Goal: Task Accomplishment & Management: Use online tool/utility

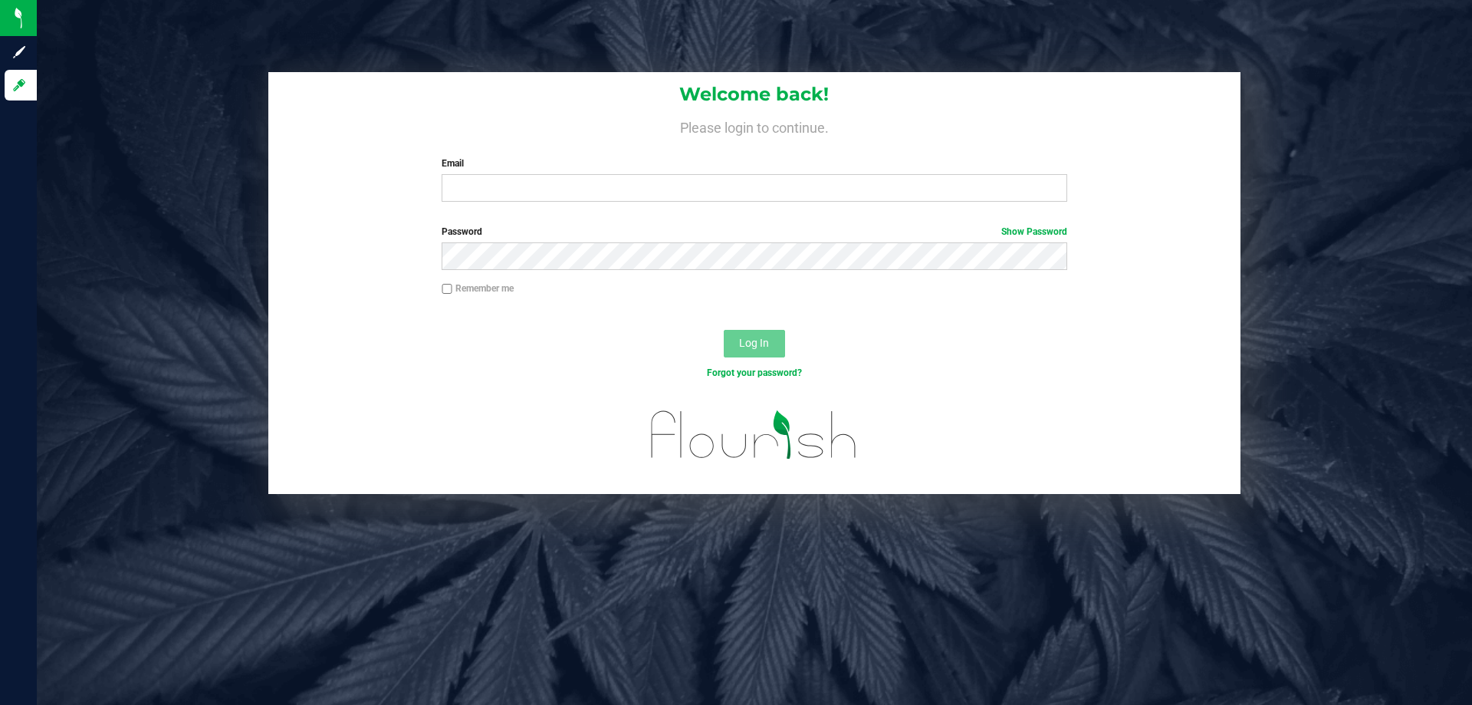
click at [1336, 306] on div "Welcome back! Please login to continue. Email Required Please format your email…" at bounding box center [754, 283] width 1459 height 422
click at [861, 181] on input "Email" at bounding box center [754, 188] width 625 height 28
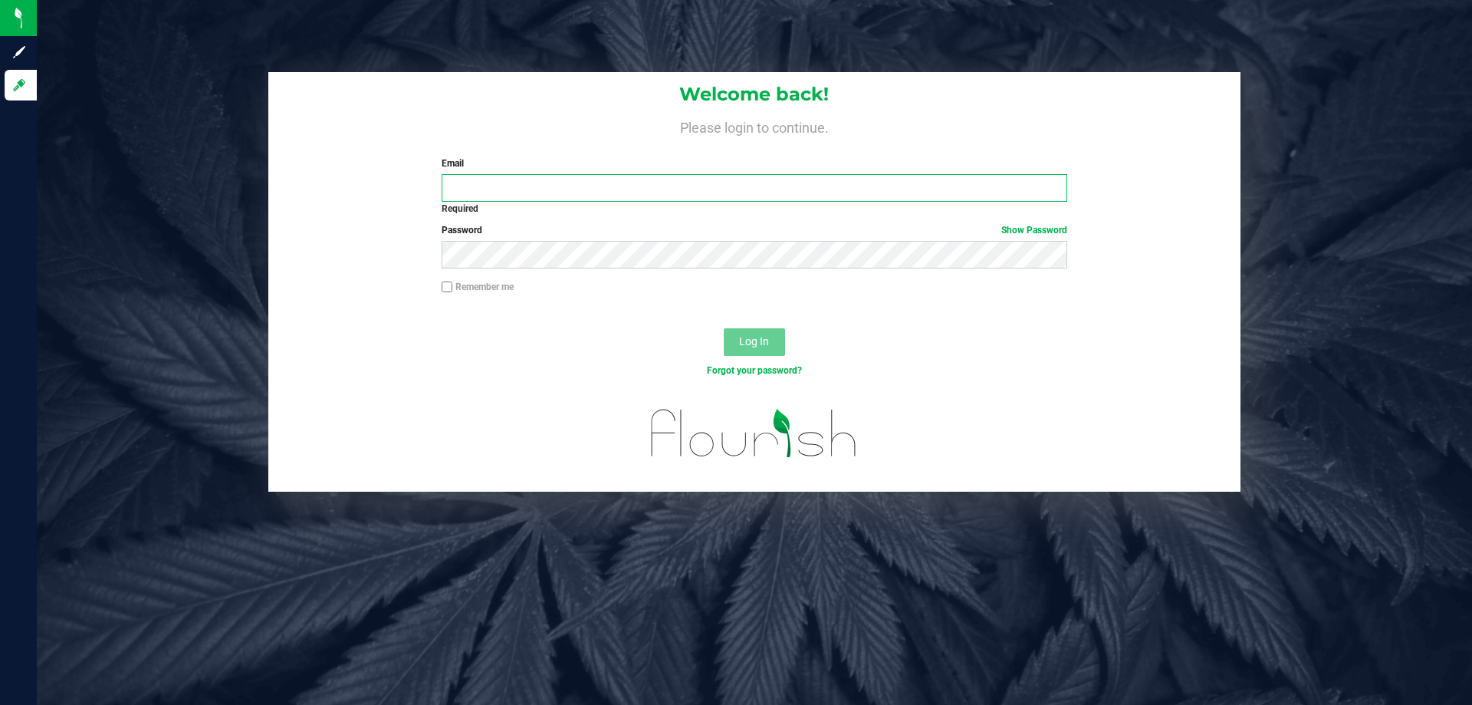
click at [696, 186] on input "Email" at bounding box center [754, 188] width 625 height 28
click at [659, 191] on input "Email" at bounding box center [754, 188] width 625 height 28
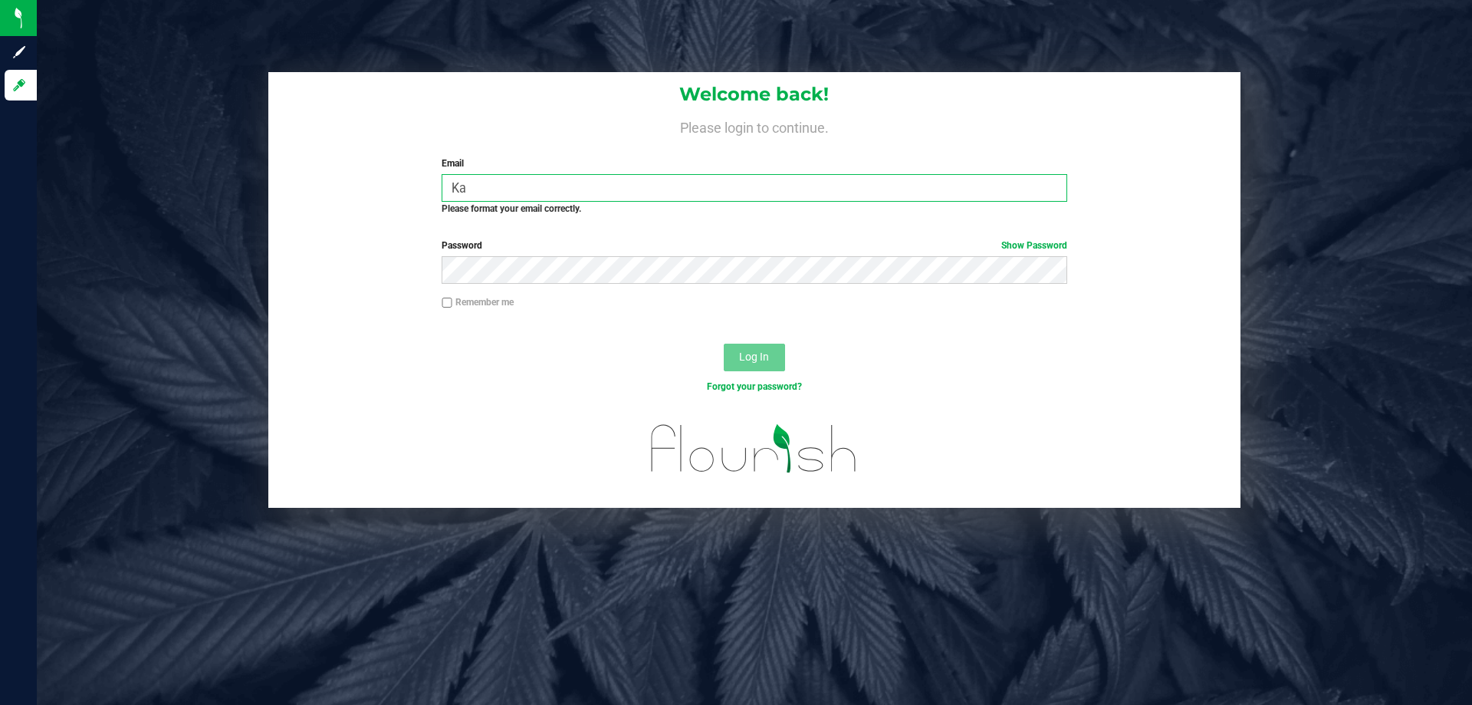
type input "K"
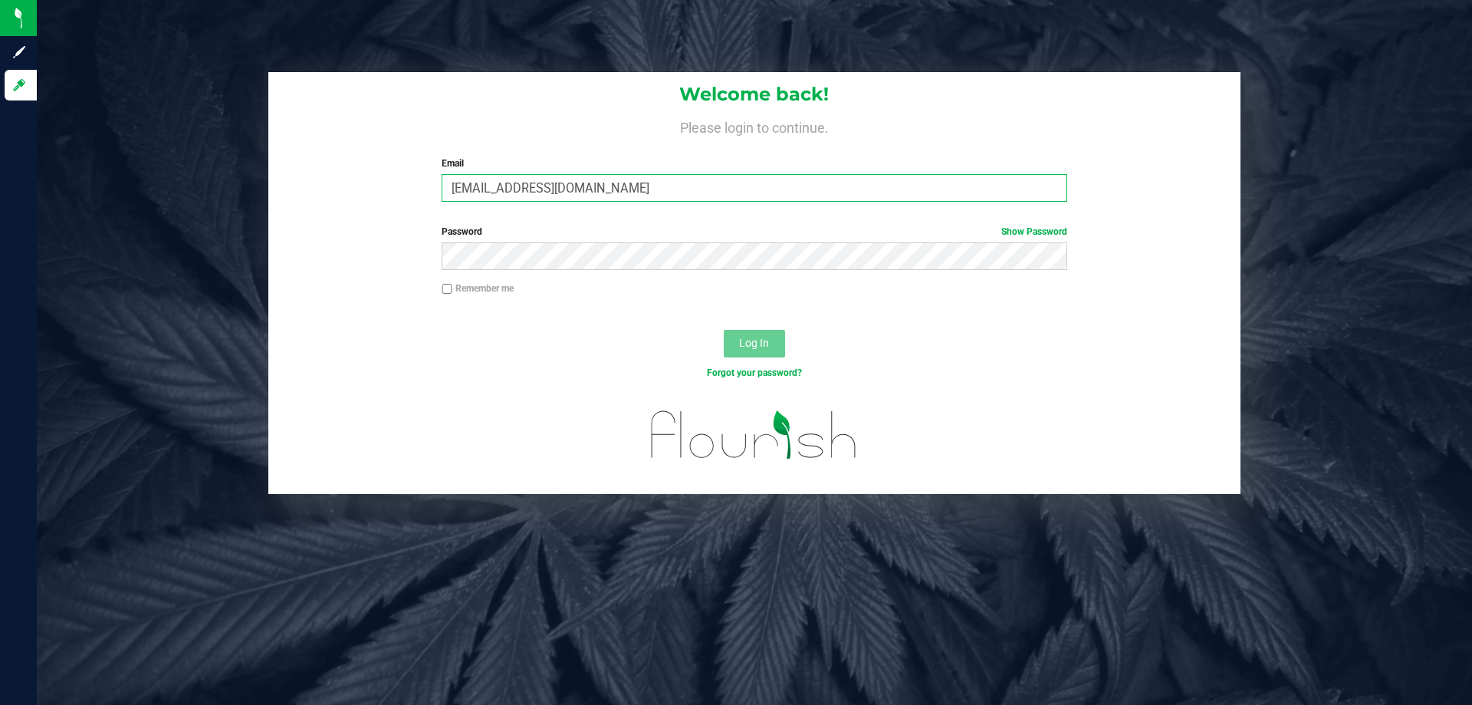
type input "[EMAIL_ADDRESS][DOMAIN_NAME]"
click at [1380, 409] on div "Welcome back! Please login to continue. Email [EMAIL_ADDRESS][DOMAIN_NAME] Requ…" at bounding box center [754, 283] width 1459 height 422
click at [732, 356] on button "Log In" at bounding box center [754, 344] width 61 height 28
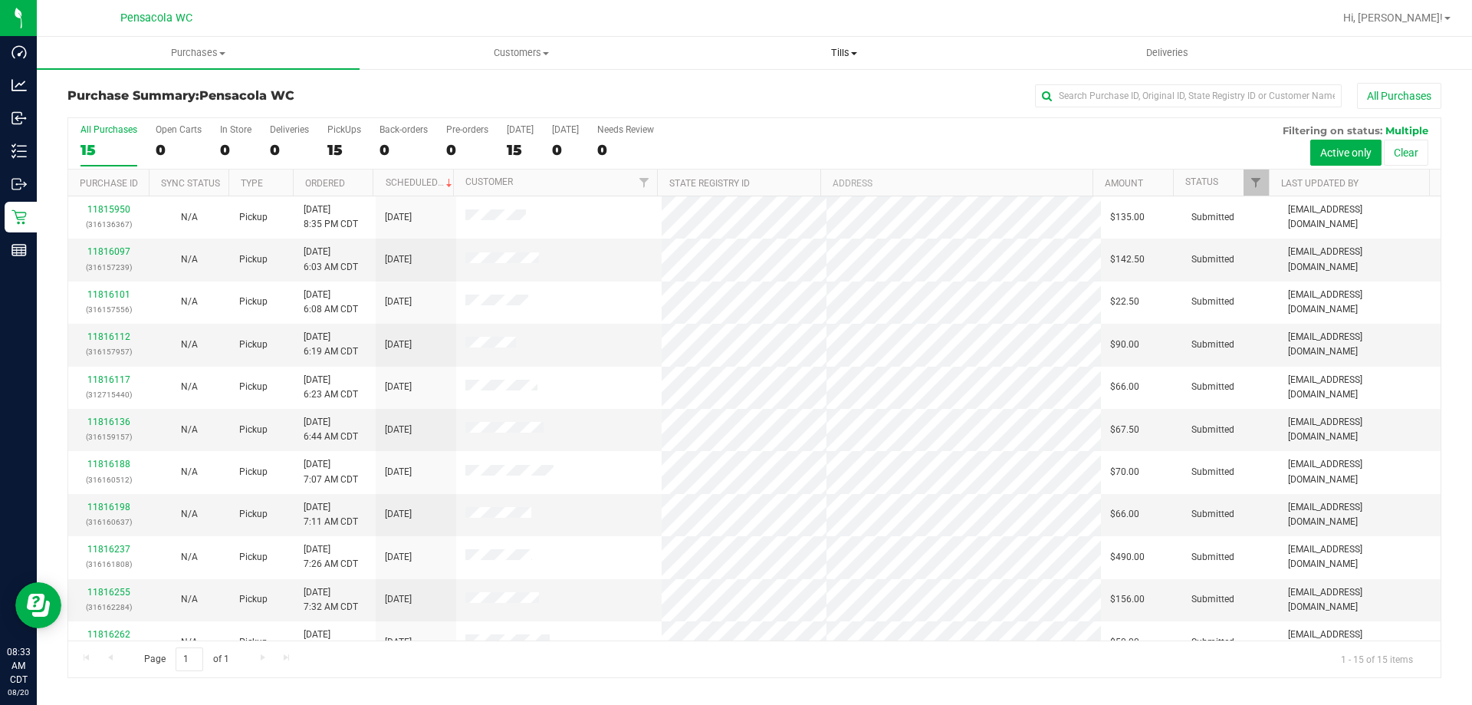
click at [850, 52] on span "Tills" at bounding box center [843, 53] width 321 height 14
click at [790, 91] on li "Manage tills" at bounding box center [843, 93] width 323 height 18
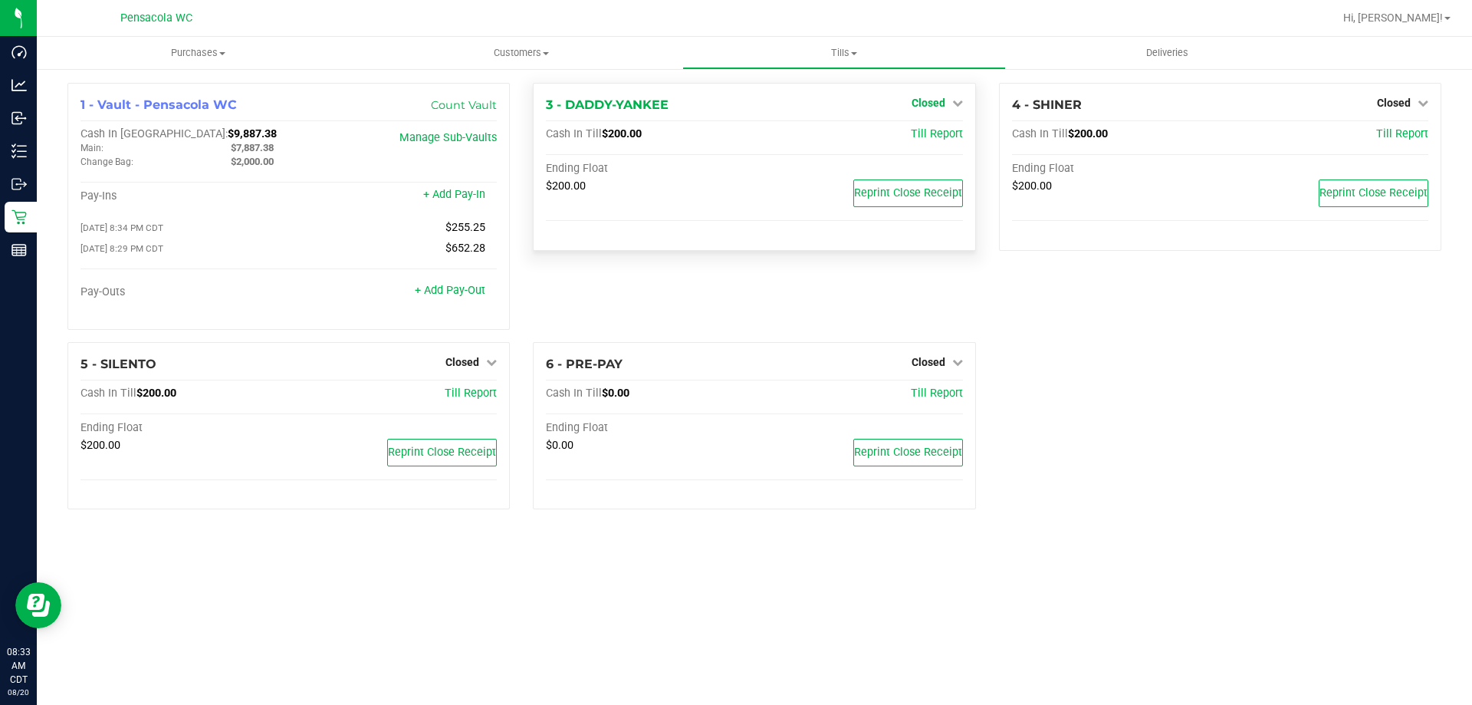
click at [955, 104] on icon at bounding box center [957, 102] width 11 height 11
click at [949, 139] on div "Open Till" at bounding box center [927, 135] width 113 height 19
click at [939, 130] on link "Open Till" at bounding box center [928, 135] width 41 height 12
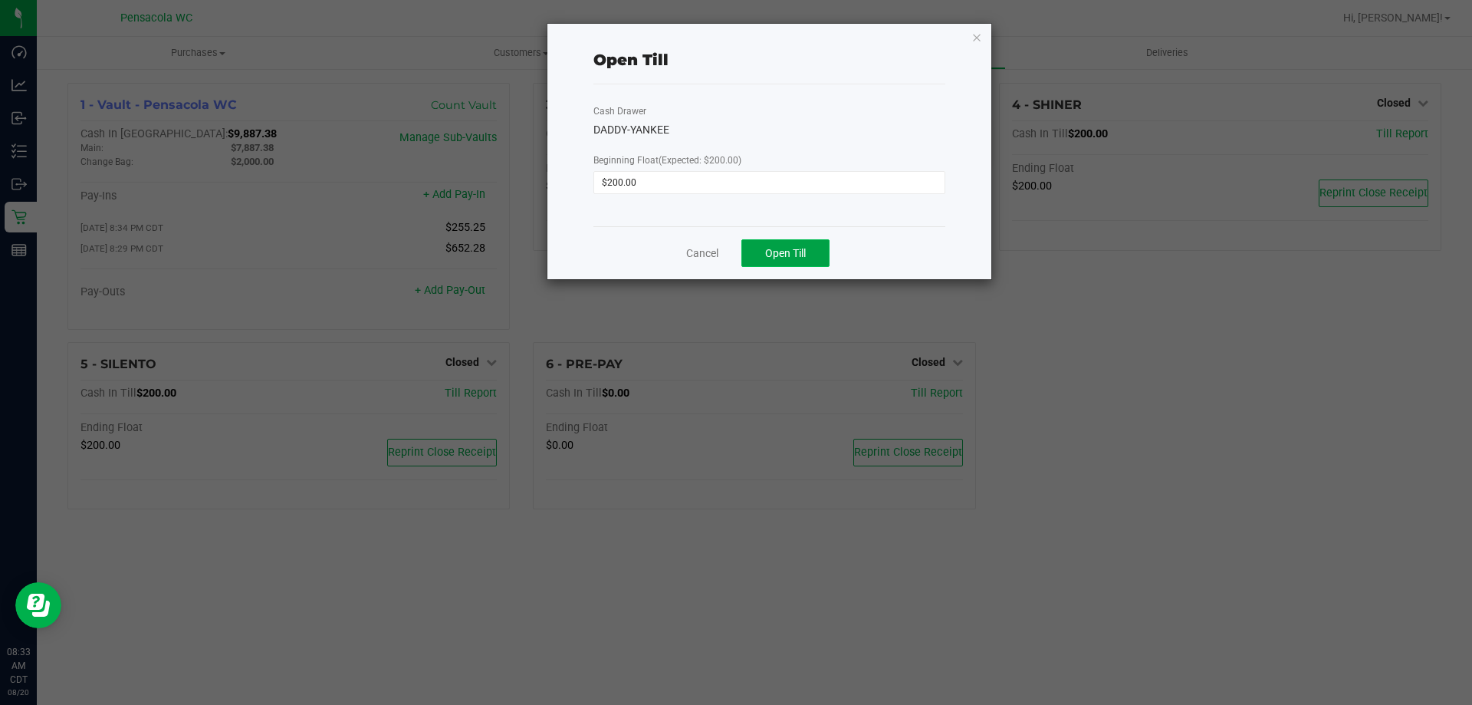
click at [794, 256] on span "Open Till" at bounding box center [785, 253] width 41 height 12
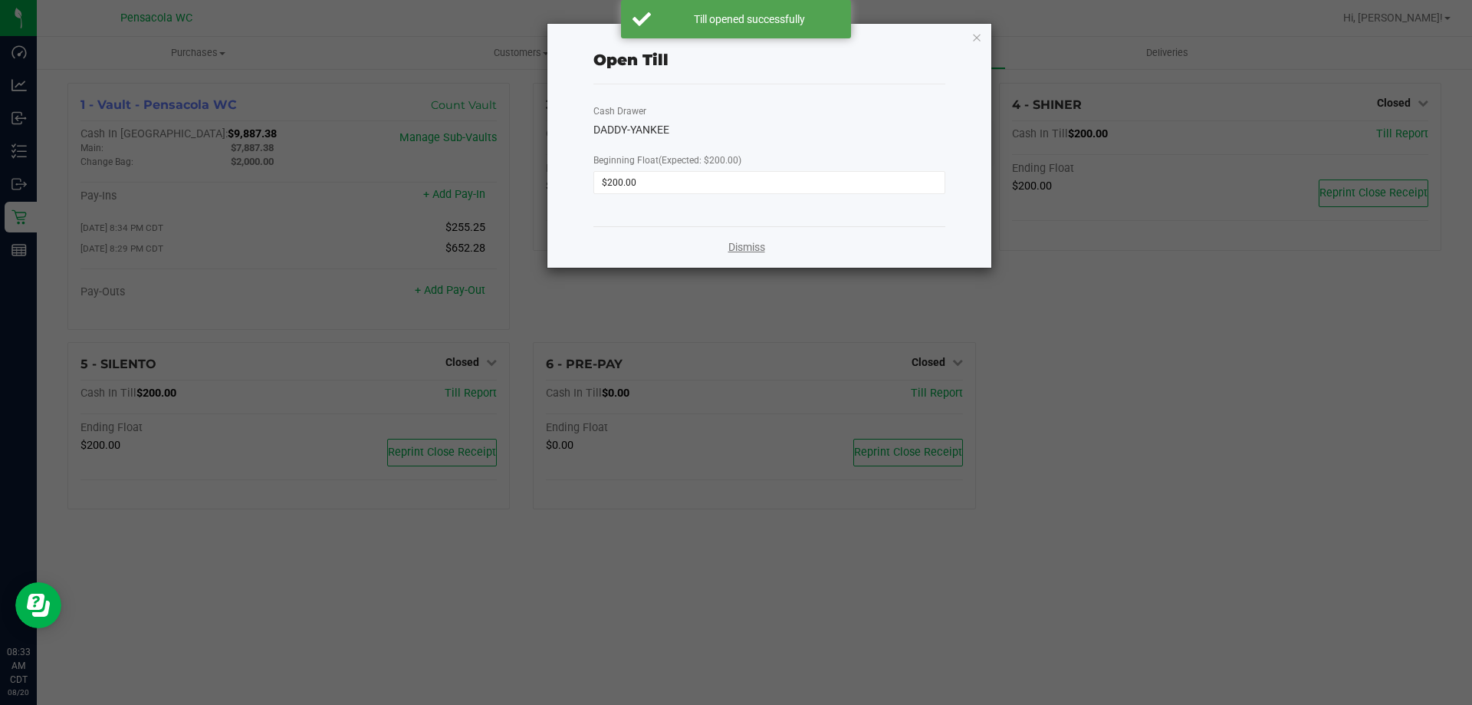
click at [732, 240] on link "Dismiss" at bounding box center [747, 247] width 37 height 16
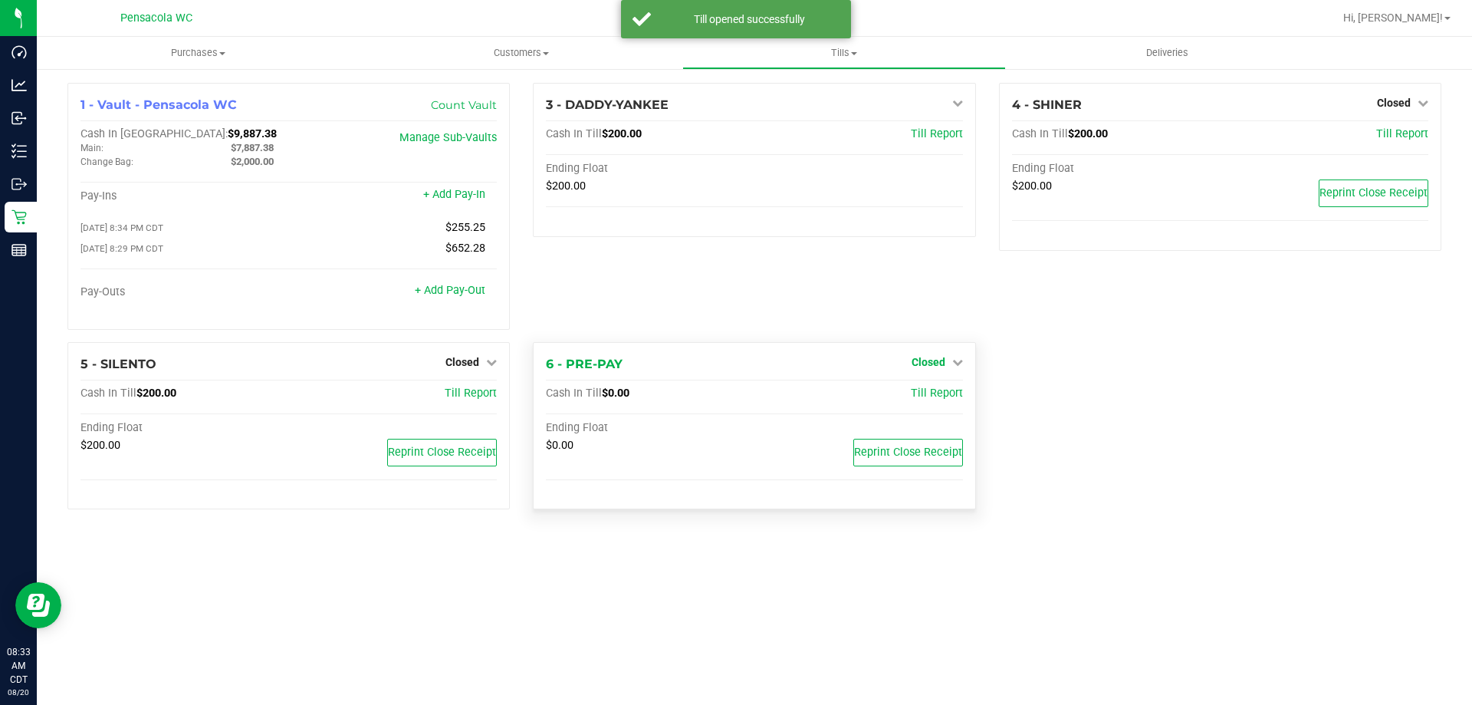
click at [960, 367] on icon at bounding box center [957, 362] width 11 height 11
click at [934, 393] on link "Open Till" at bounding box center [928, 393] width 41 height 12
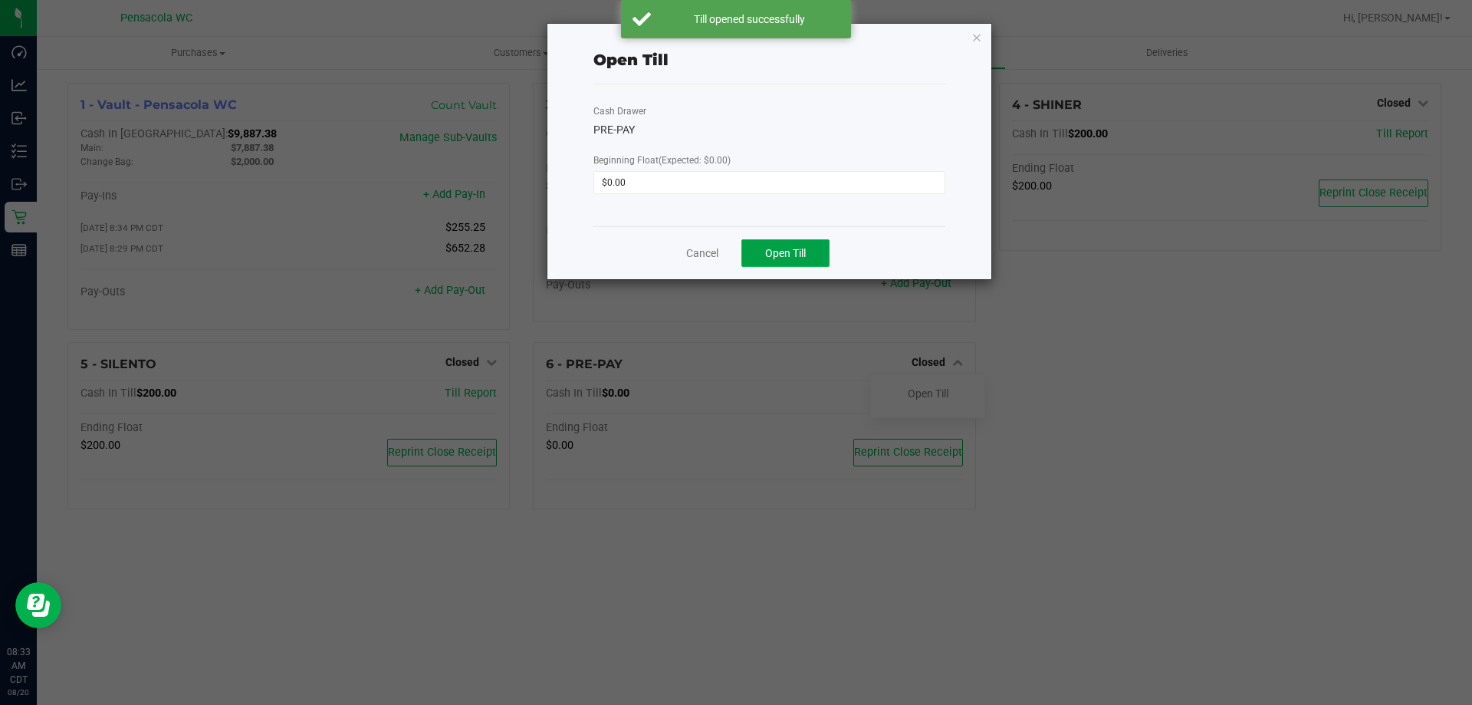
click at [812, 261] on button "Open Till" at bounding box center [786, 253] width 88 height 28
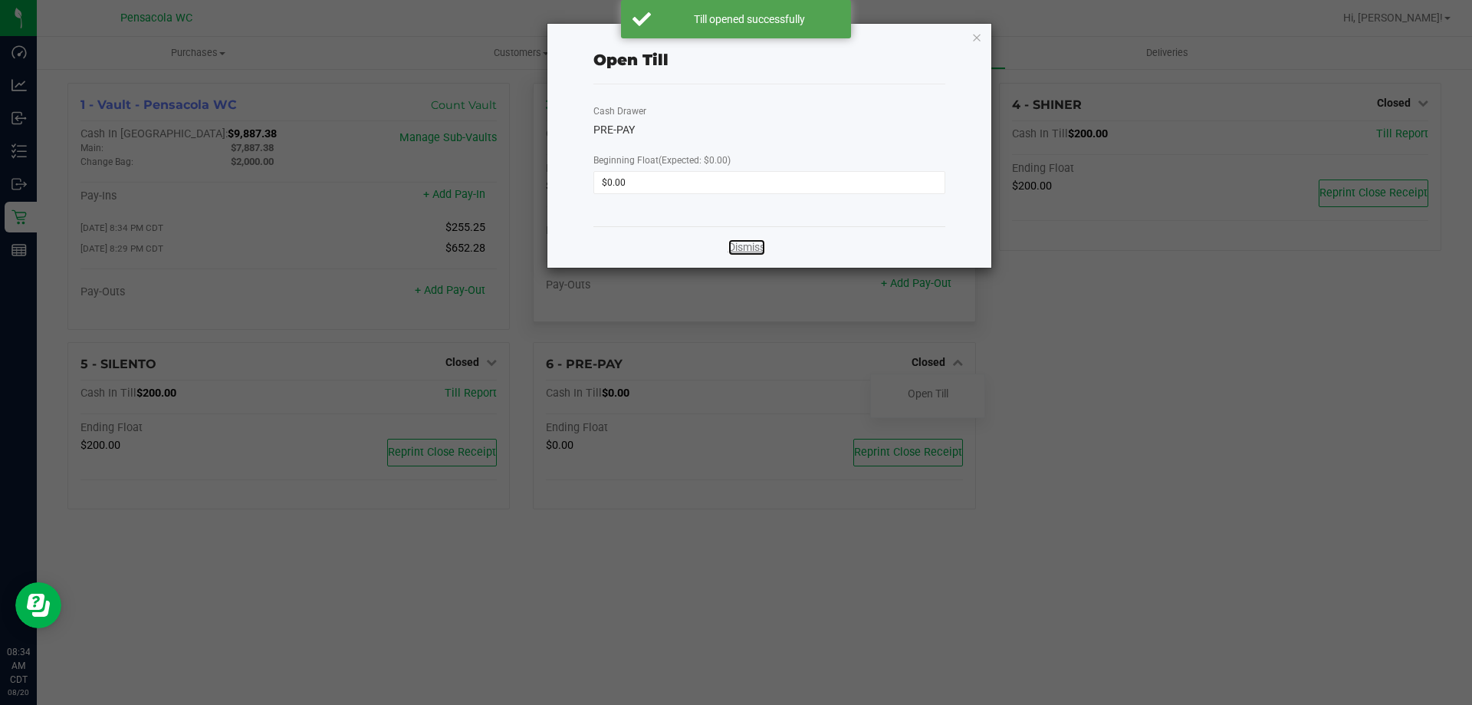
click at [738, 249] on link "Dismiss" at bounding box center [747, 247] width 37 height 16
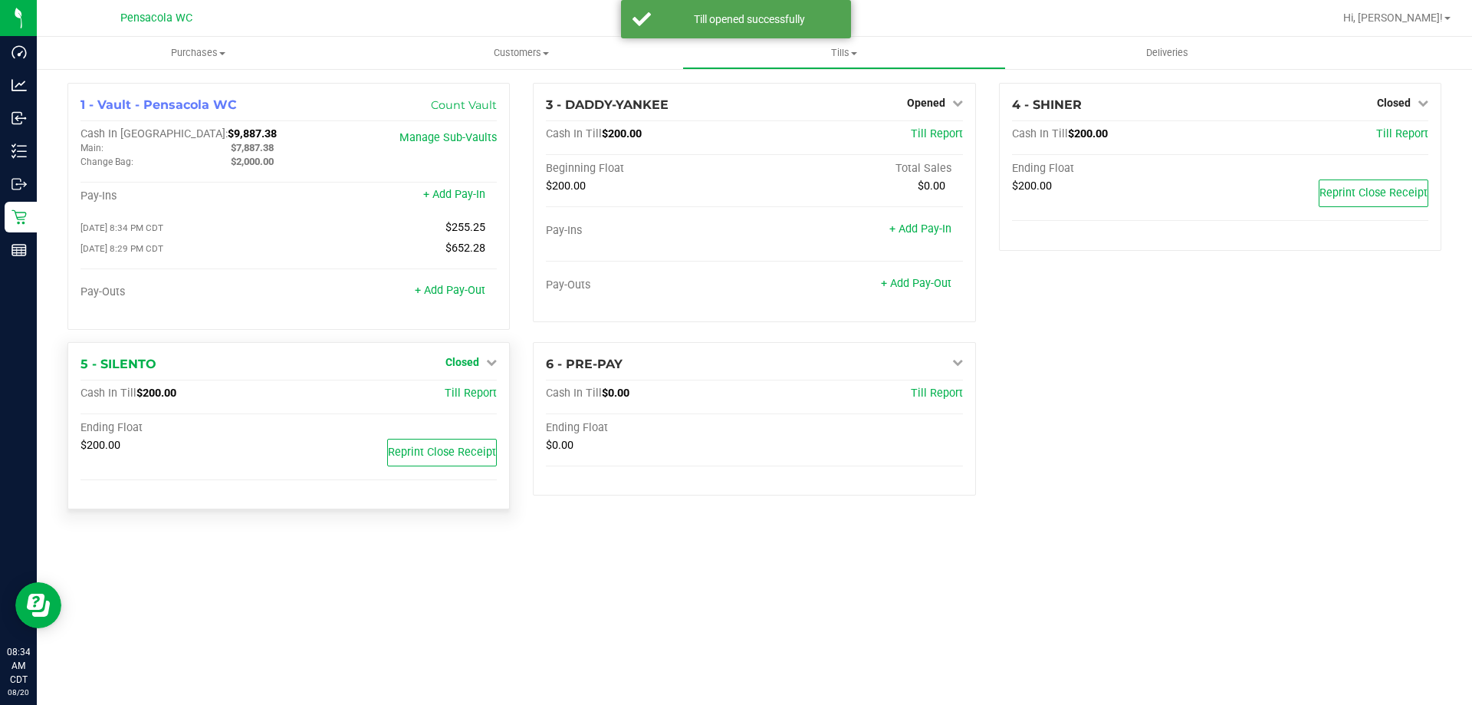
click at [480, 363] on link "Closed" at bounding box center [471, 362] width 51 height 12
click at [473, 400] on link "Open Till" at bounding box center [462, 393] width 41 height 12
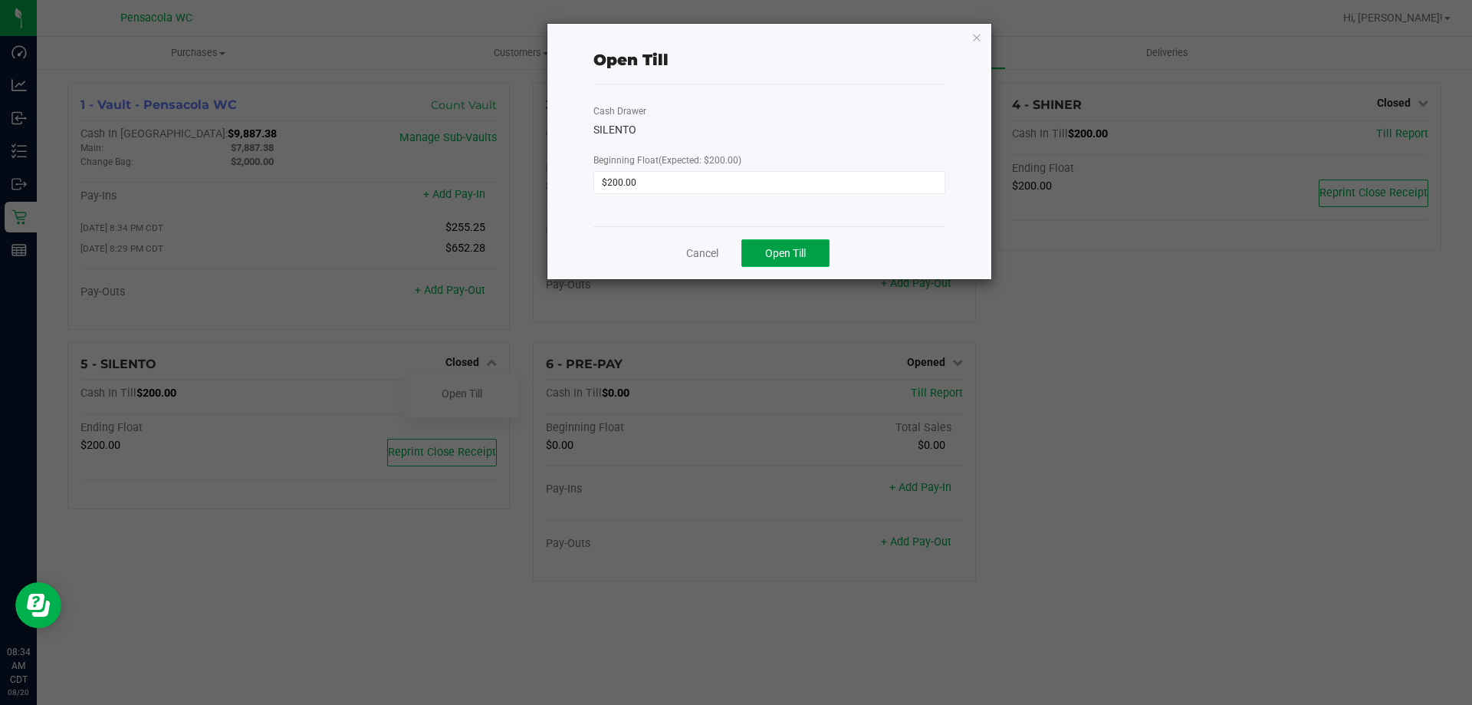
click at [775, 261] on button "Open Till" at bounding box center [786, 253] width 88 height 28
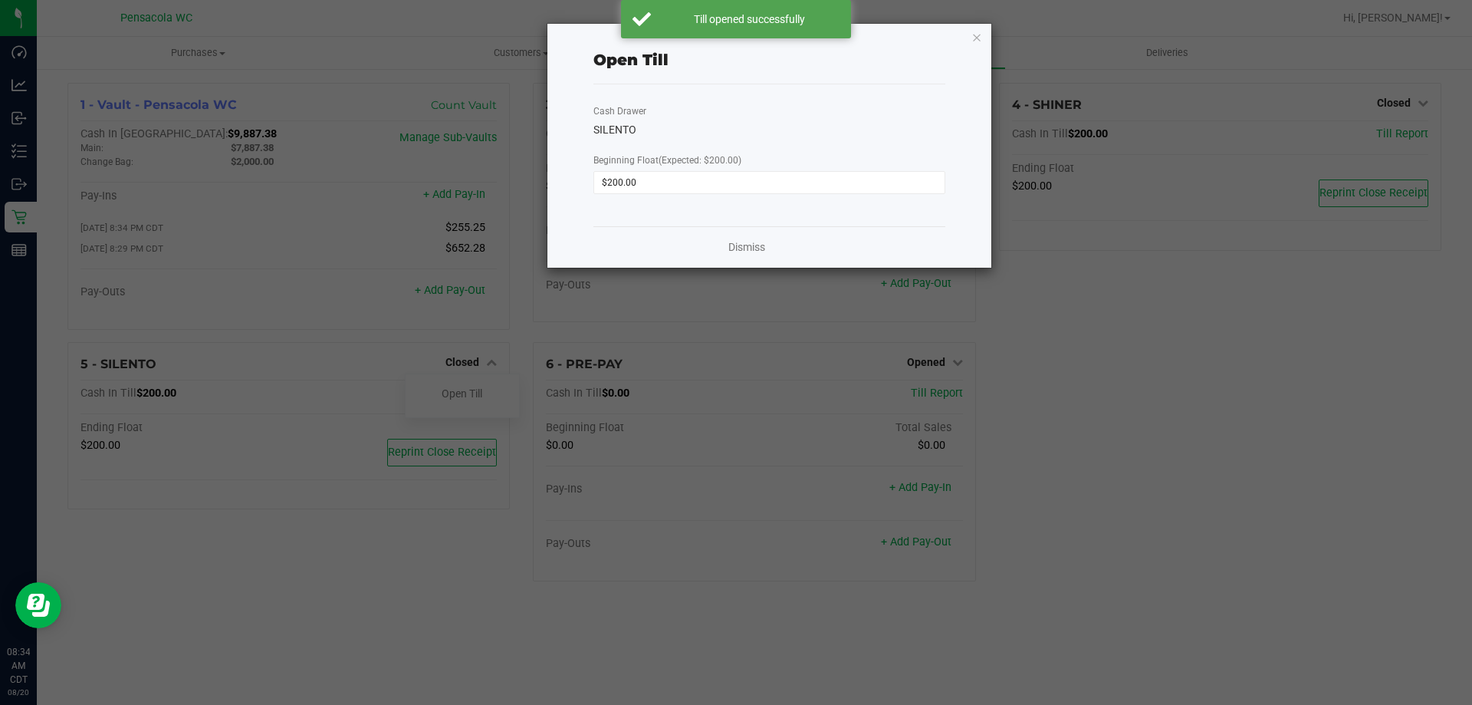
click at [752, 238] on div "Dismiss" at bounding box center [770, 246] width 352 height 41
click at [755, 239] on link "Dismiss" at bounding box center [747, 247] width 37 height 16
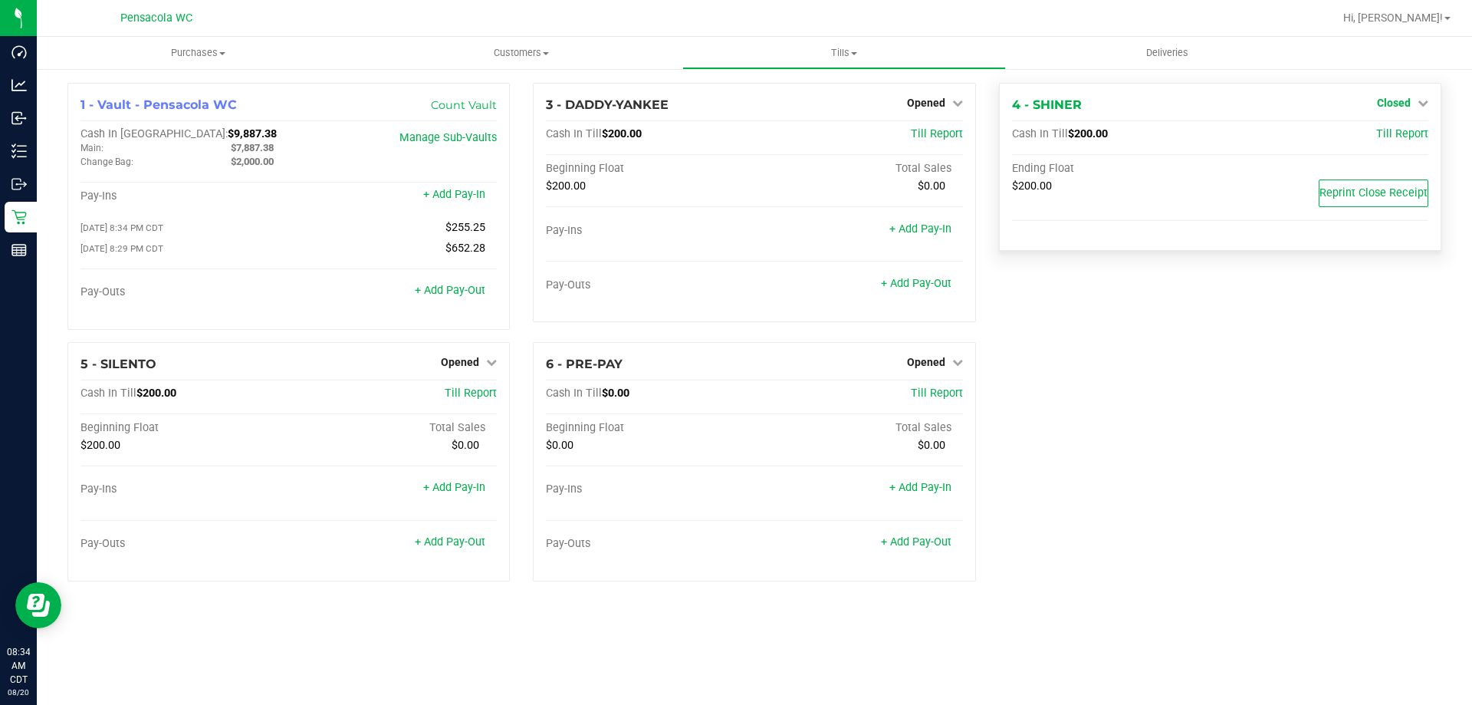
click at [1401, 97] on span "Closed" at bounding box center [1394, 103] width 34 height 12
click at [1390, 141] on link "Open Till" at bounding box center [1393, 135] width 41 height 12
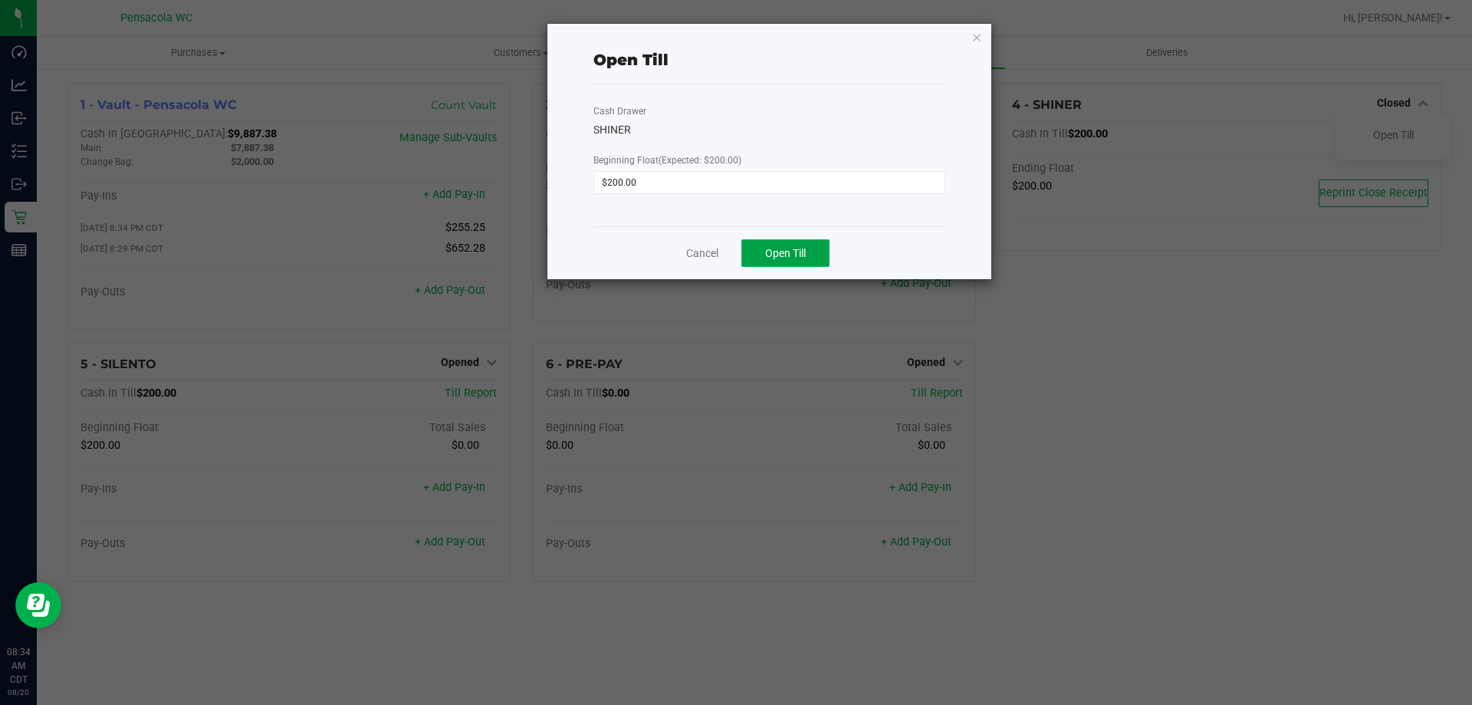
drag, startPoint x: 761, startPoint y: 255, endPoint x: 767, endPoint y: 262, distance: 8.7
click at [761, 256] on button "Open Till" at bounding box center [786, 253] width 88 height 28
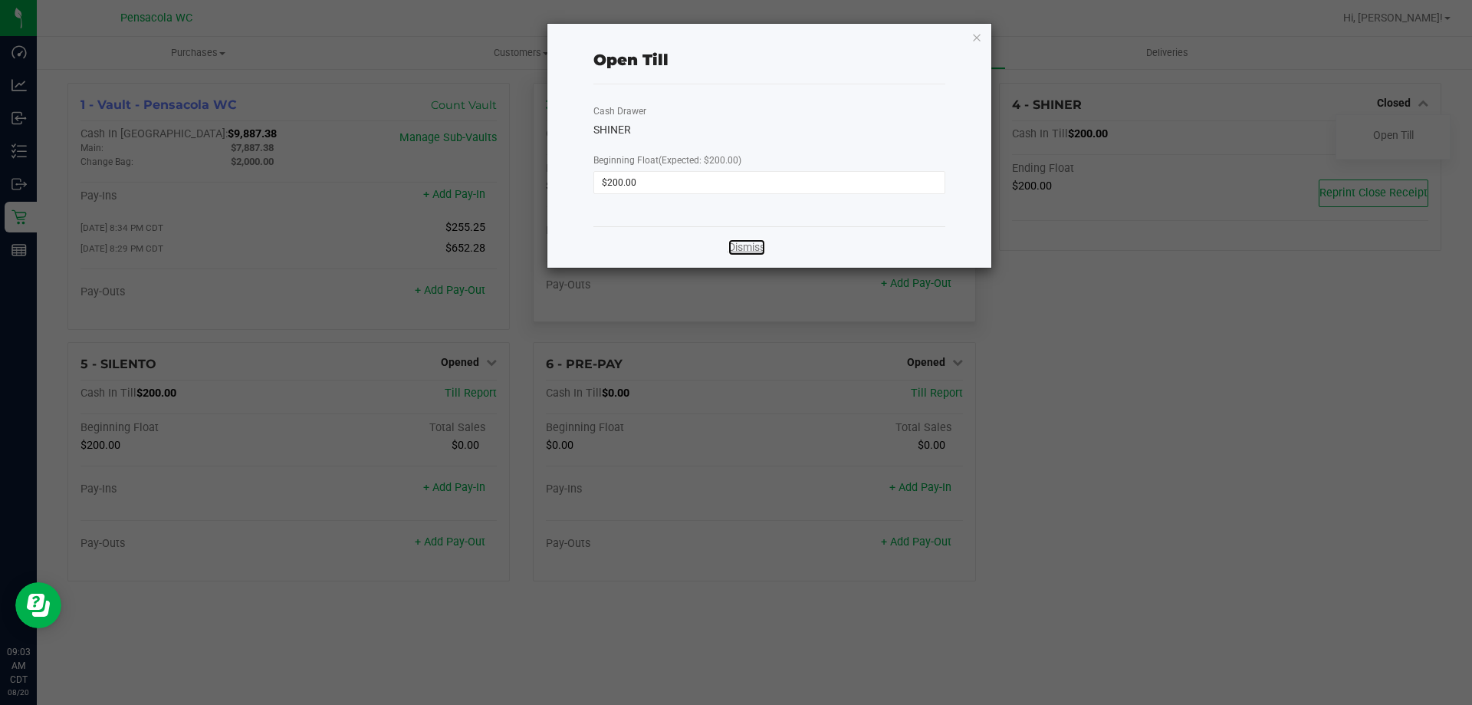
click at [733, 252] on link "Dismiss" at bounding box center [747, 247] width 37 height 16
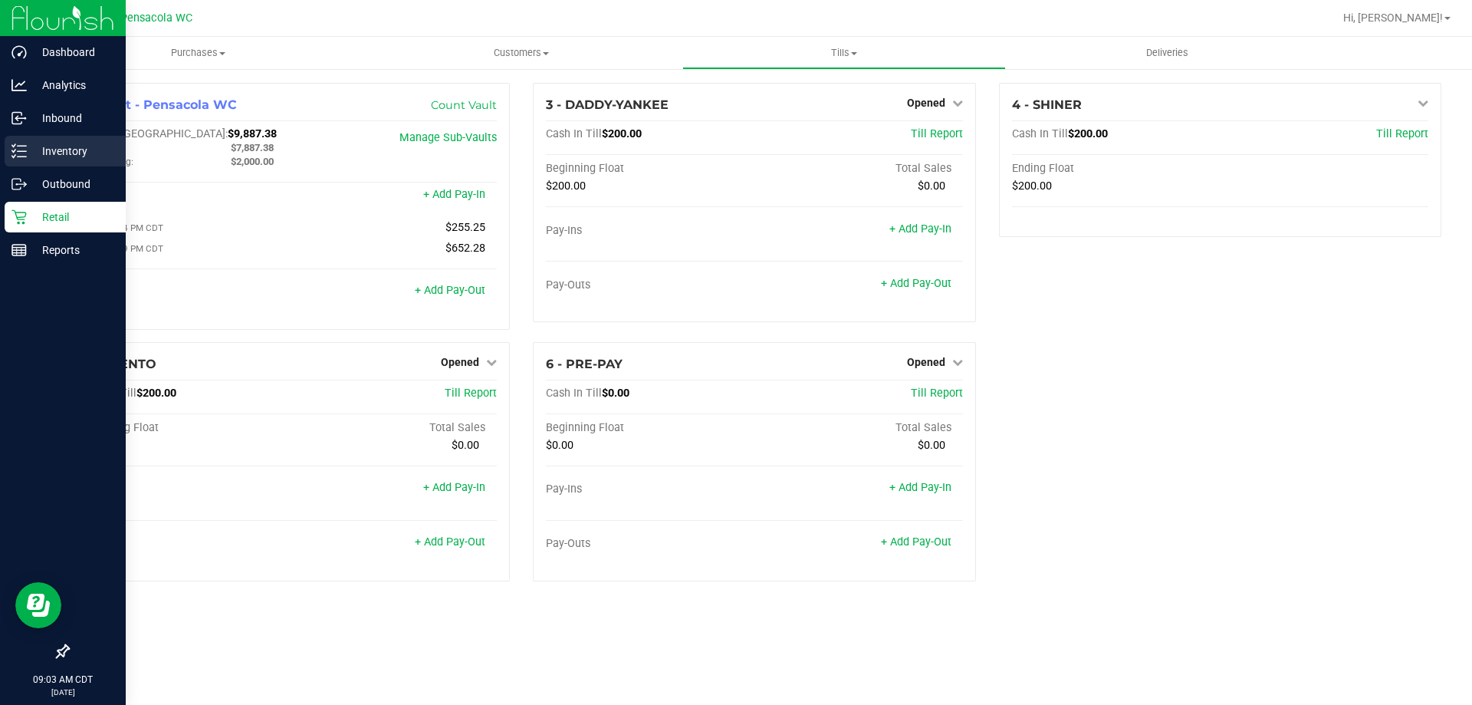
click at [17, 156] on icon at bounding box center [19, 150] width 15 height 15
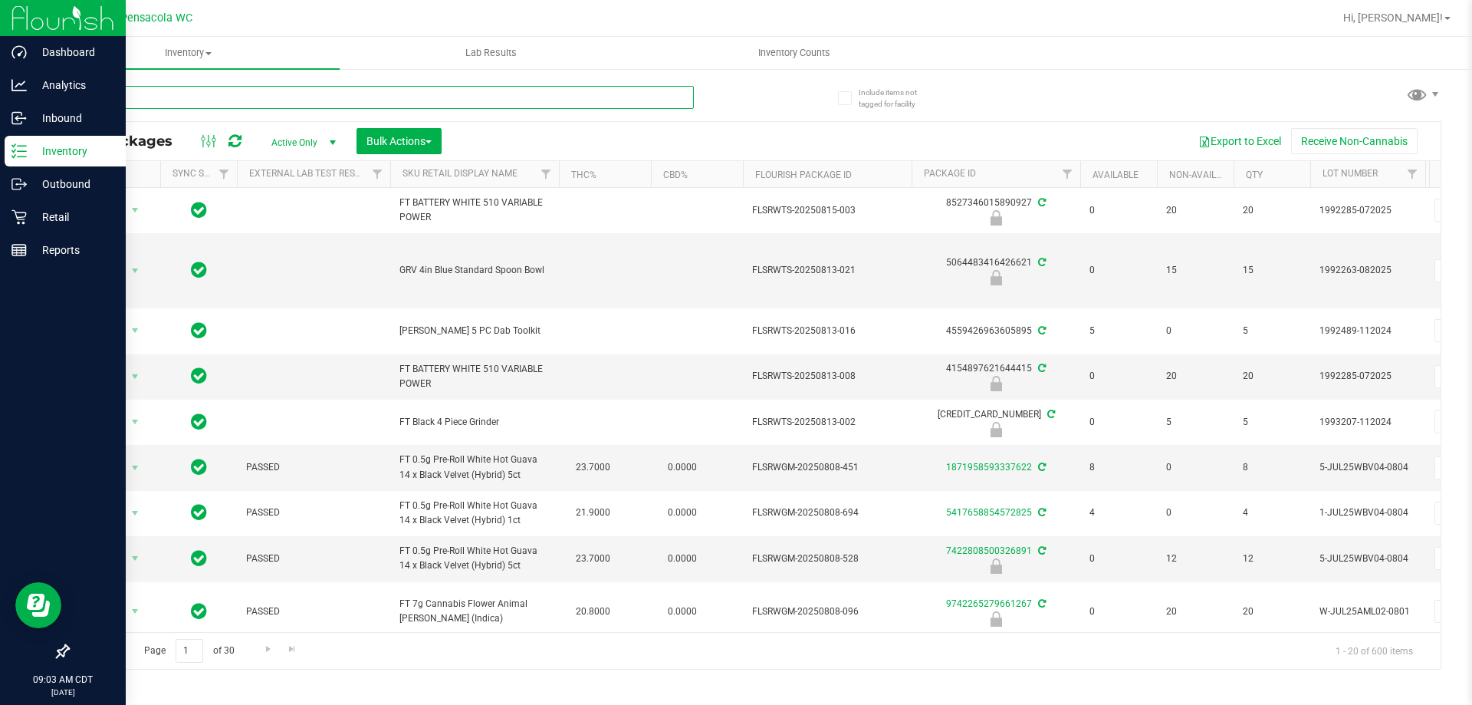
click at [584, 94] on input "text" at bounding box center [380, 97] width 627 height 23
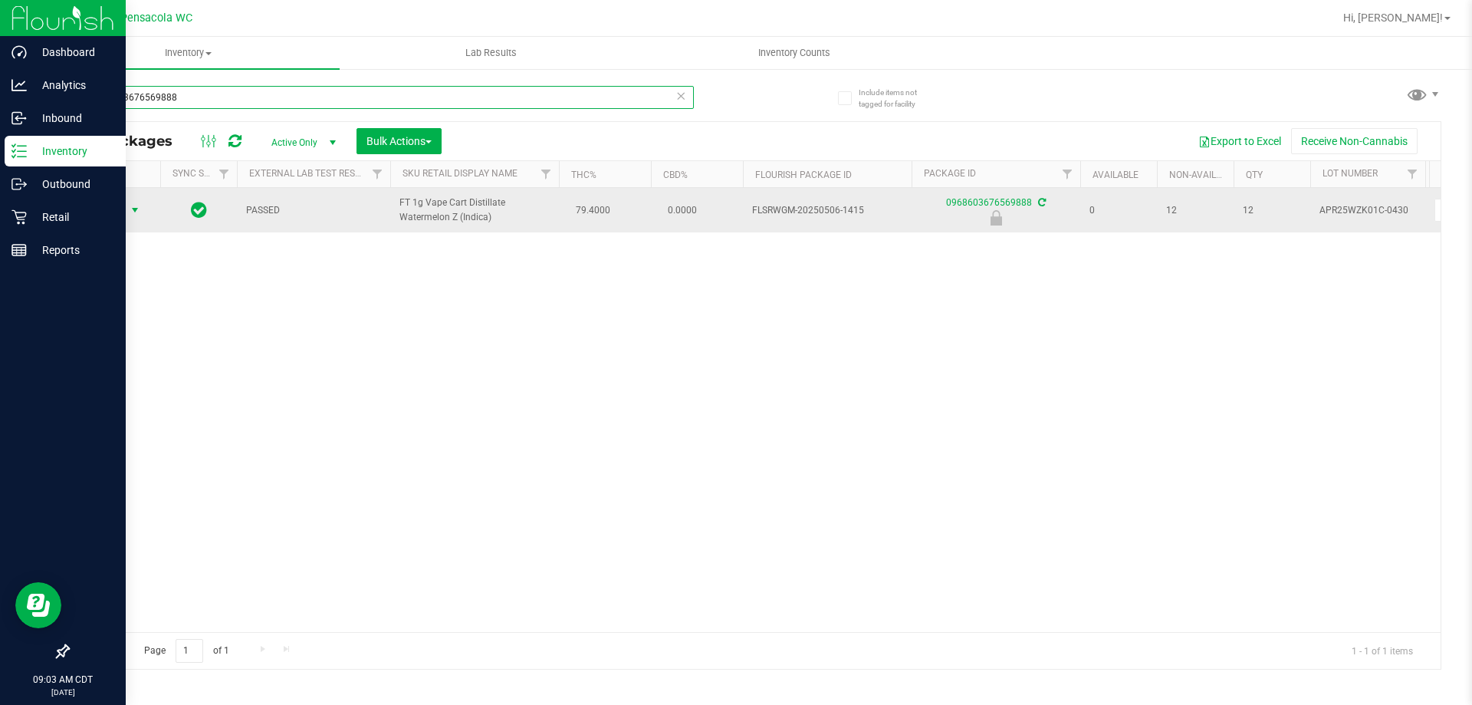
type input "0968603676569888"
click at [130, 210] on span "select" at bounding box center [135, 210] width 12 height 12
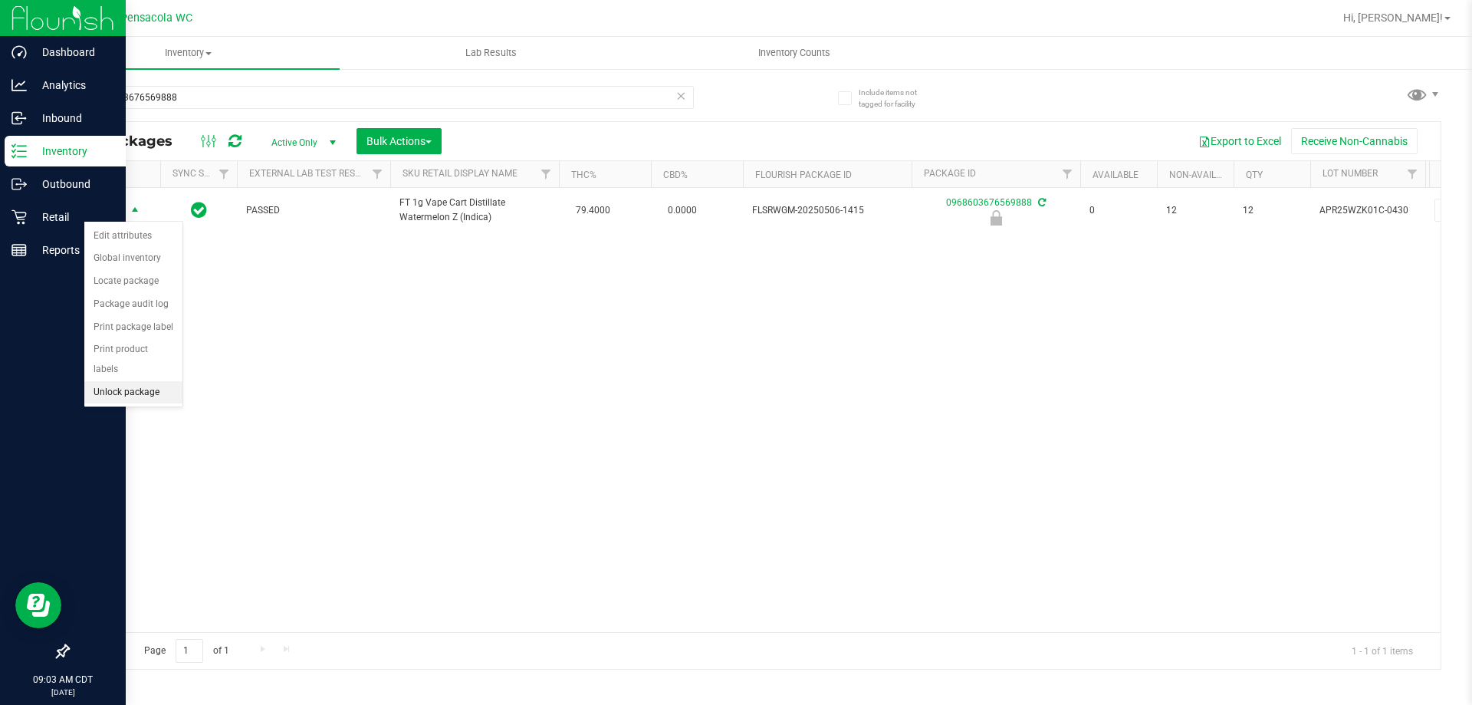
click at [144, 381] on li "Unlock package" at bounding box center [133, 392] width 98 height 23
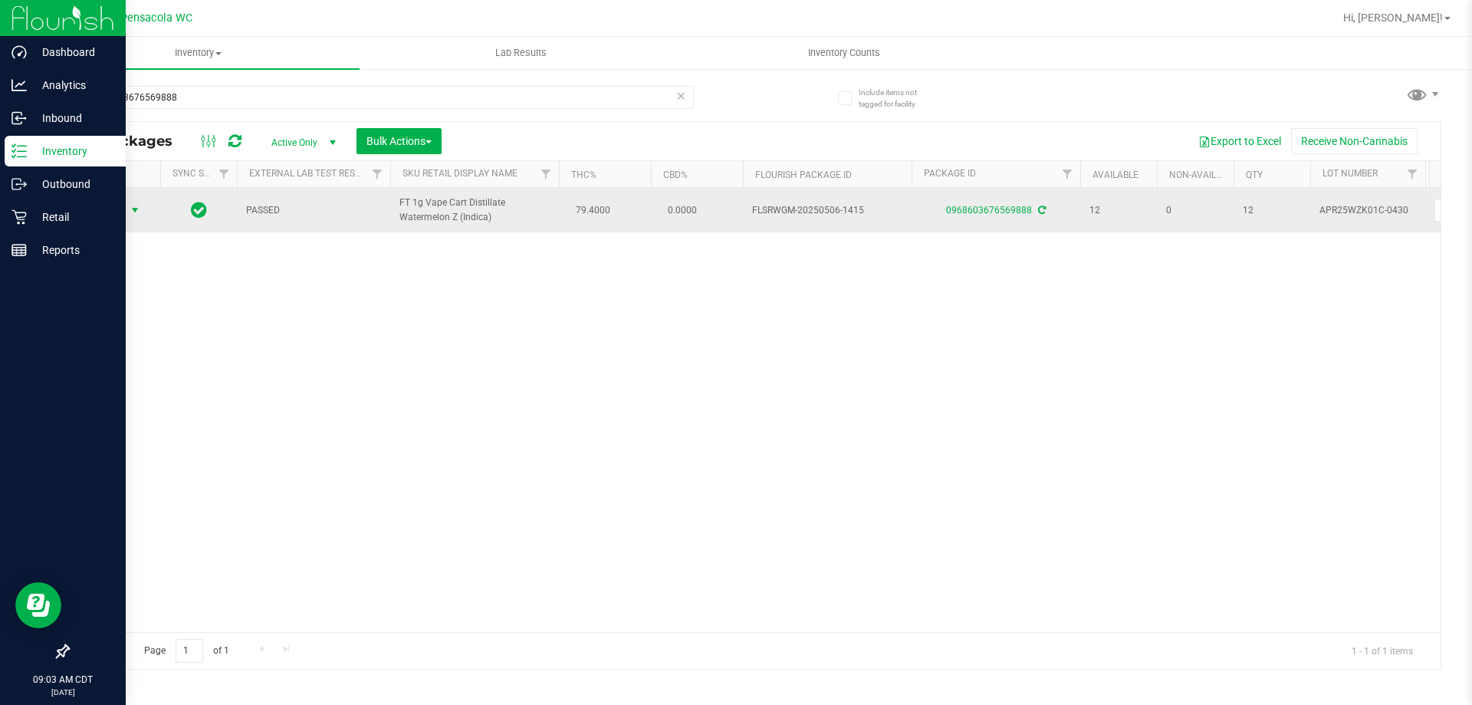
click at [136, 205] on span "select" at bounding box center [135, 210] width 12 height 12
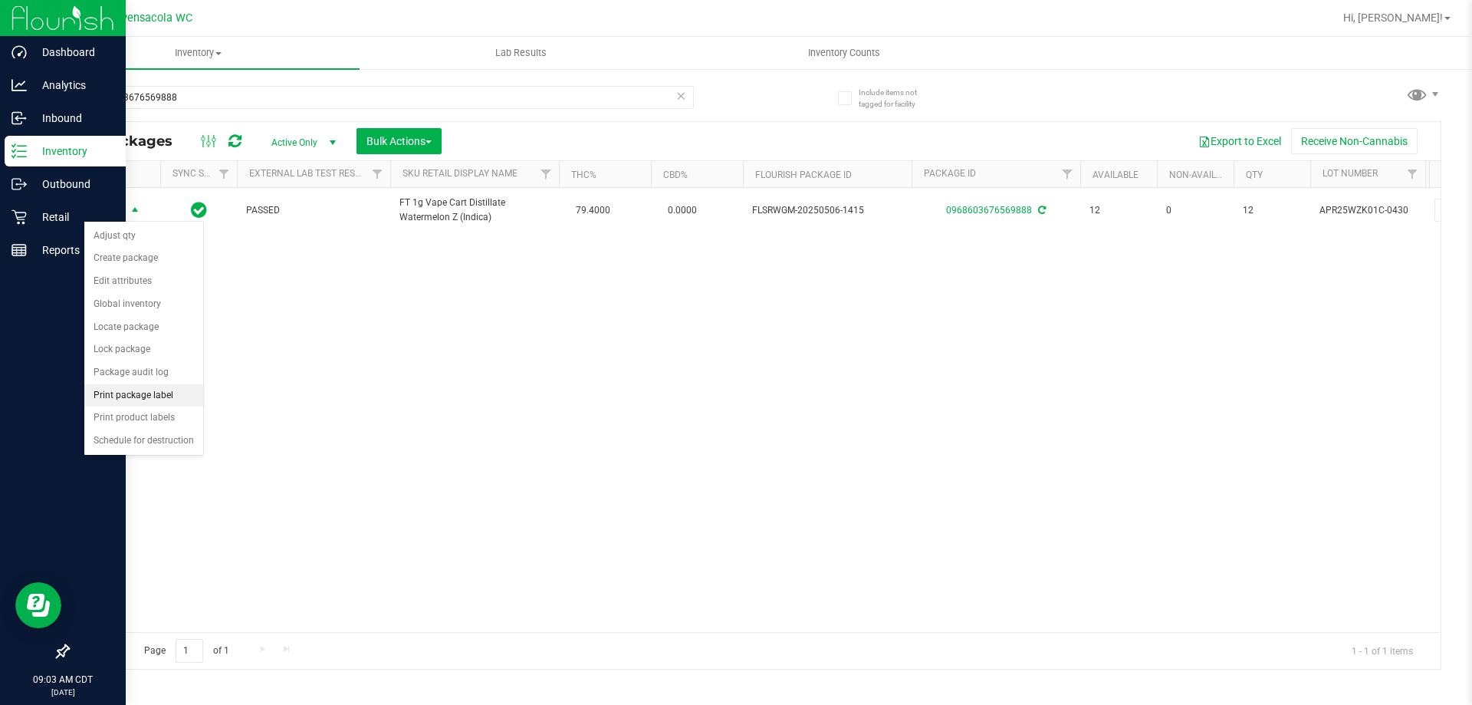
click at [143, 394] on li "Print package label" at bounding box center [143, 395] width 119 height 23
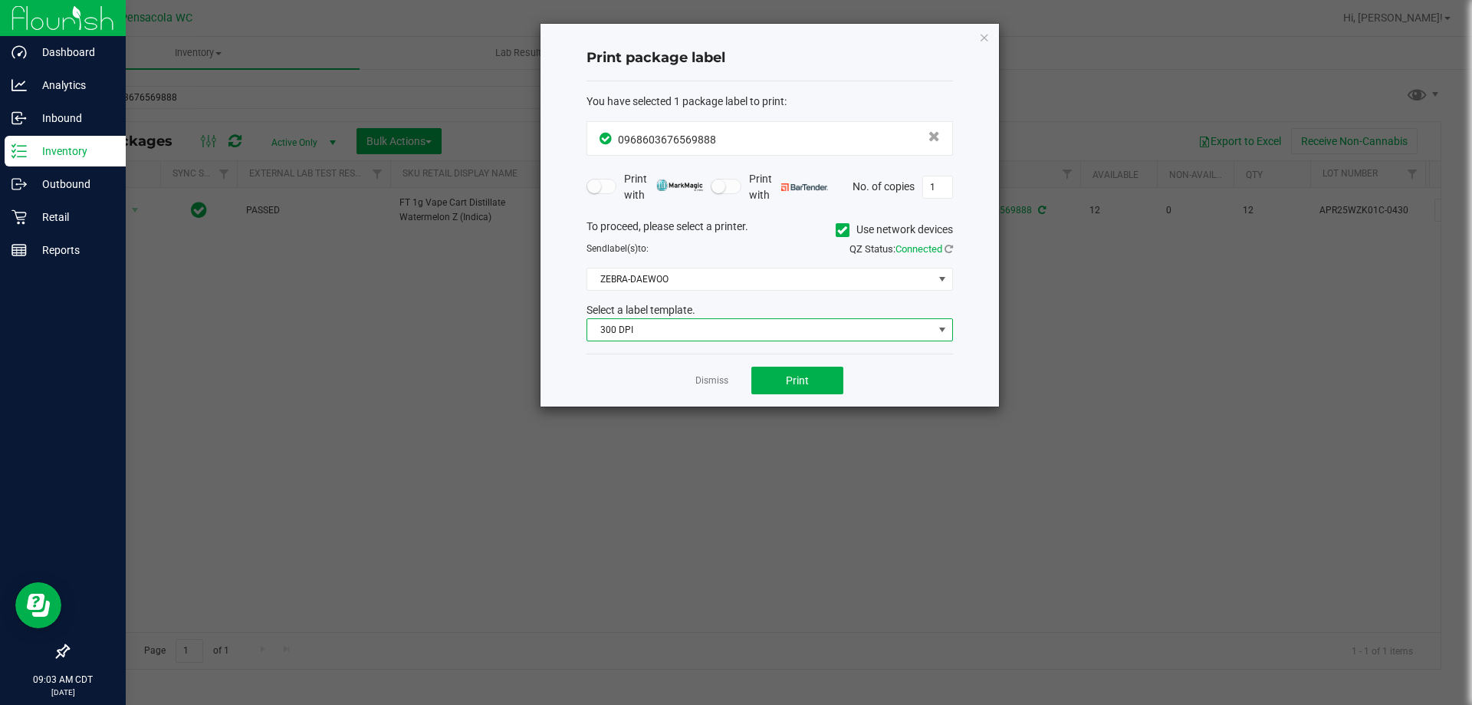
click at [776, 328] on span "300 DPI" at bounding box center [760, 329] width 346 height 21
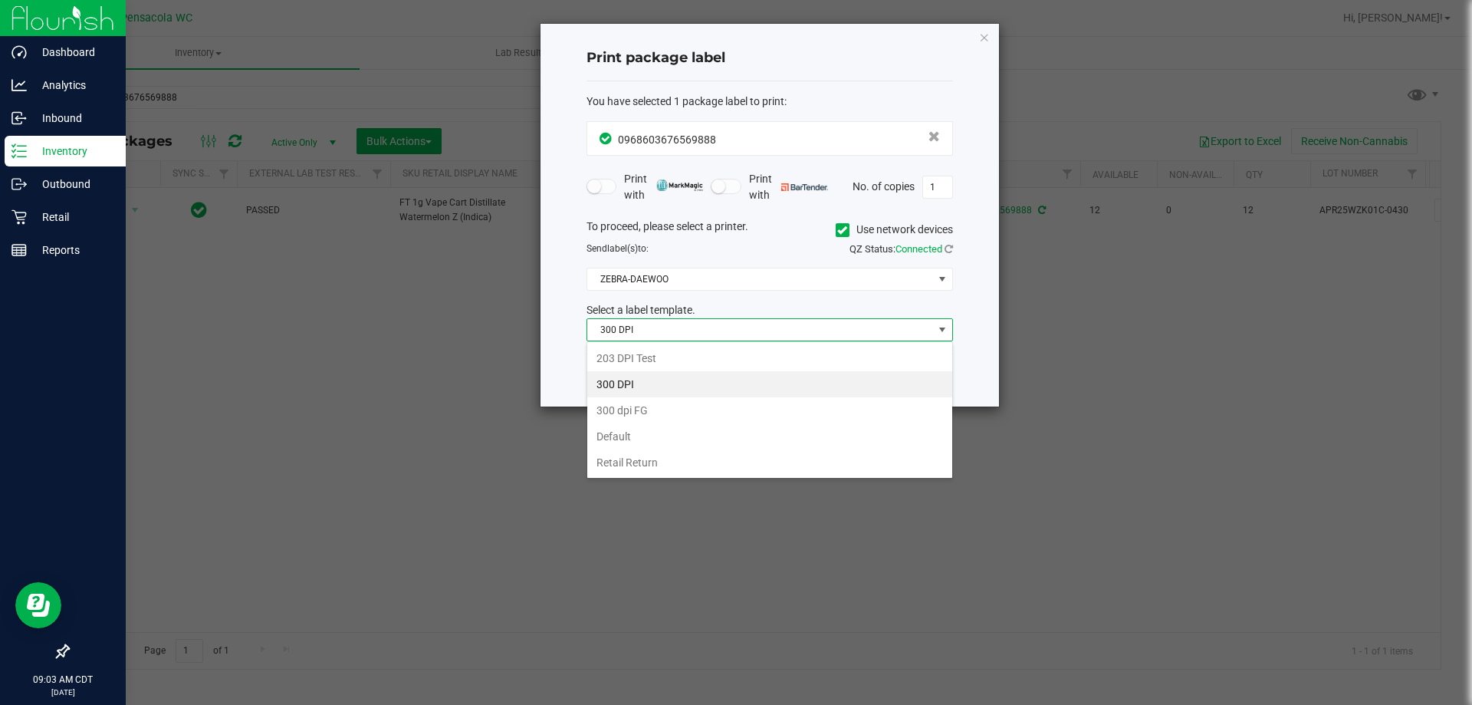
scroll to position [23, 367]
click at [696, 362] on li "203 DPI Test" at bounding box center [769, 358] width 365 height 26
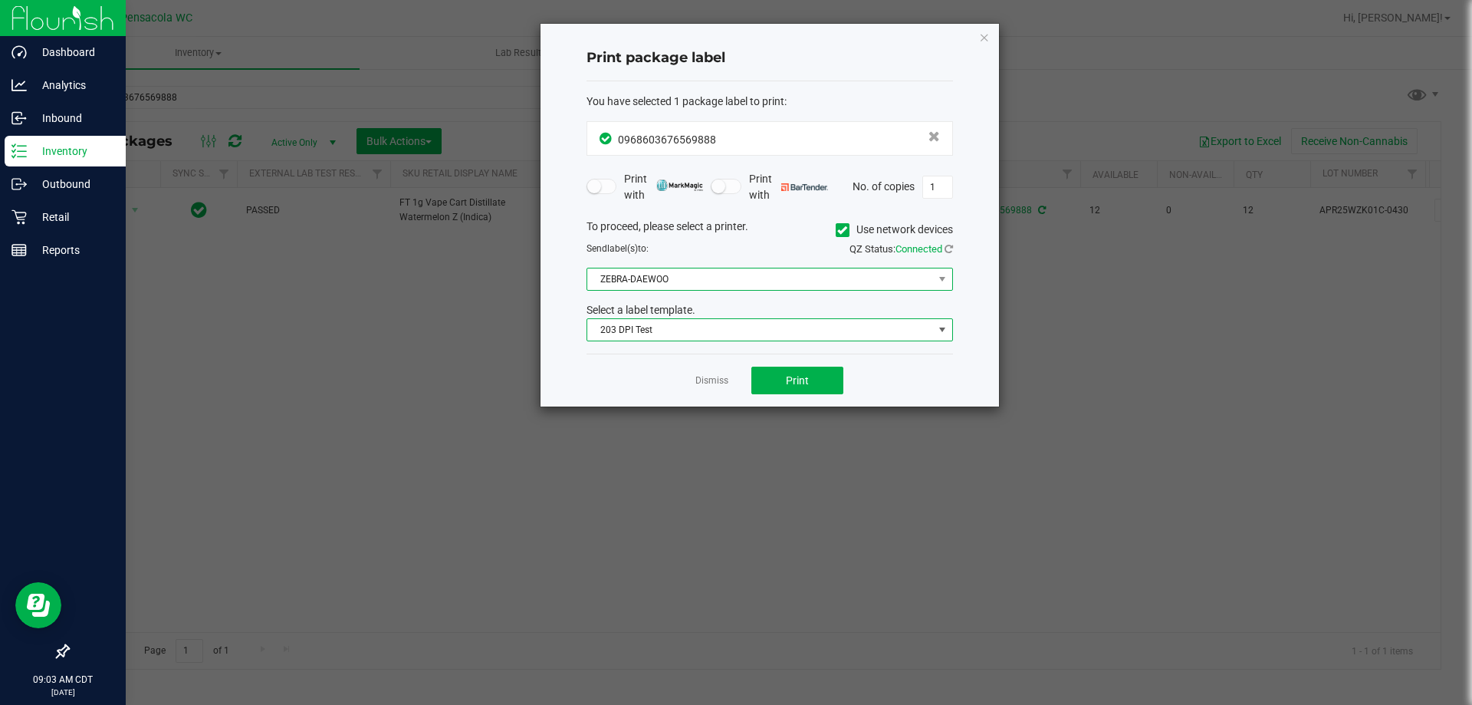
click at [689, 282] on span "ZEBRA-DAEWOO" at bounding box center [760, 278] width 346 height 21
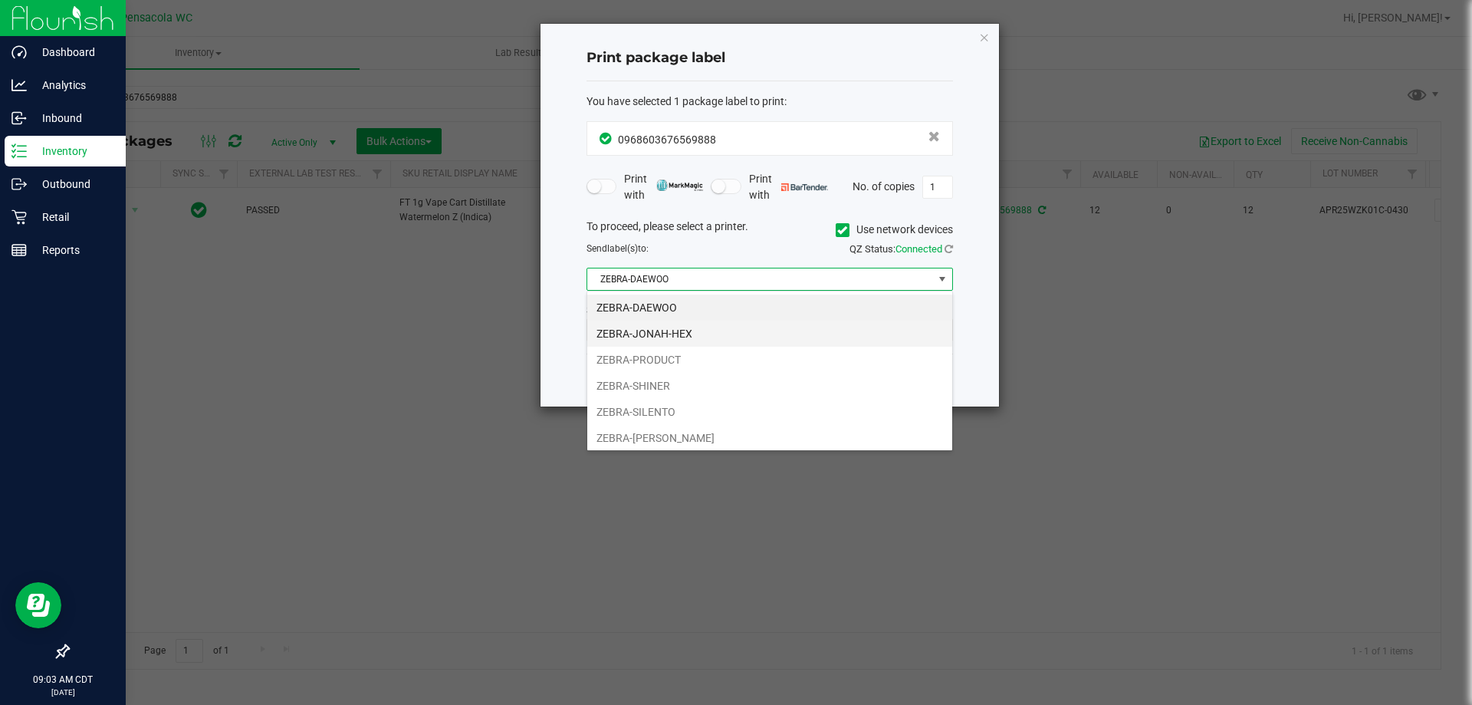
click at [689, 325] on li "ZEBRA-JONAH-HEX" at bounding box center [769, 334] width 365 height 26
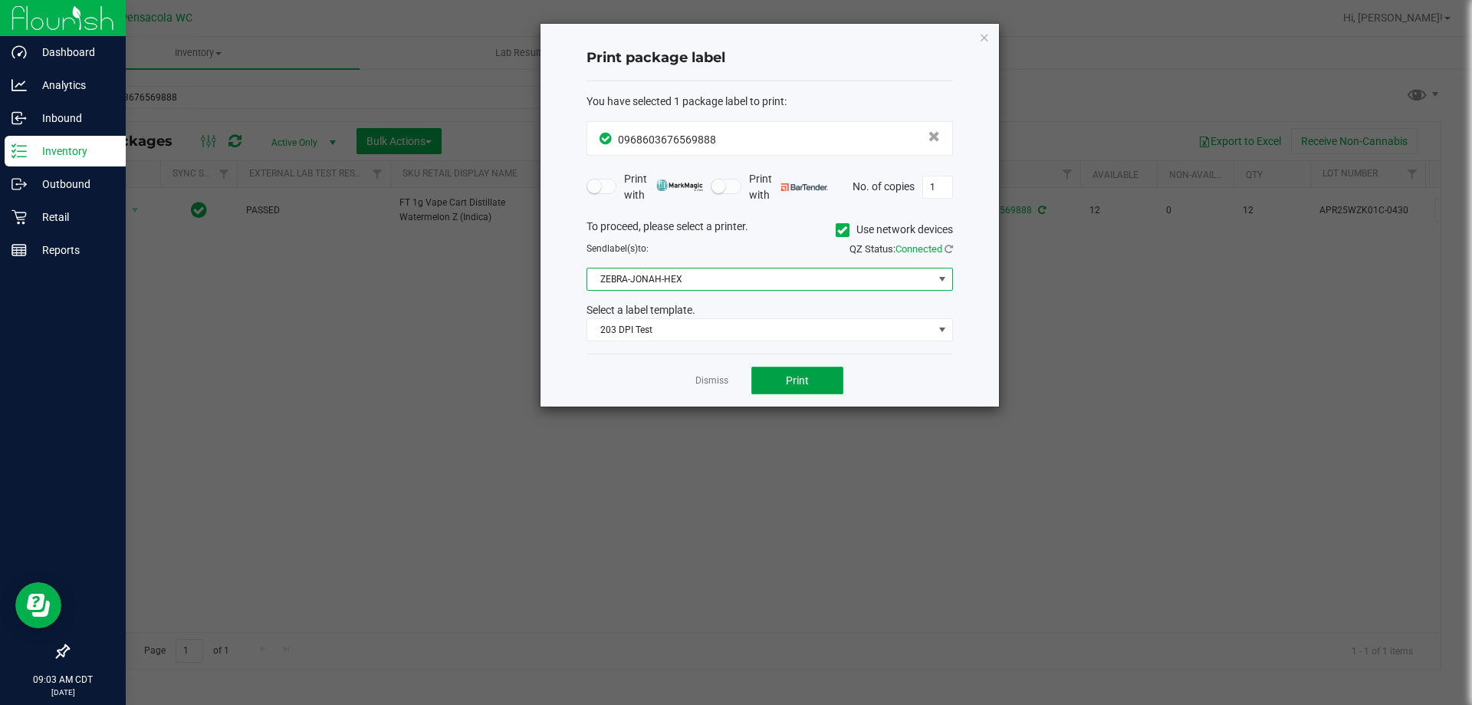
click at [783, 383] on button "Print" at bounding box center [798, 381] width 92 height 28
click at [702, 381] on link "Dismiss" at bounding box center [712, 380] width 33 height 13
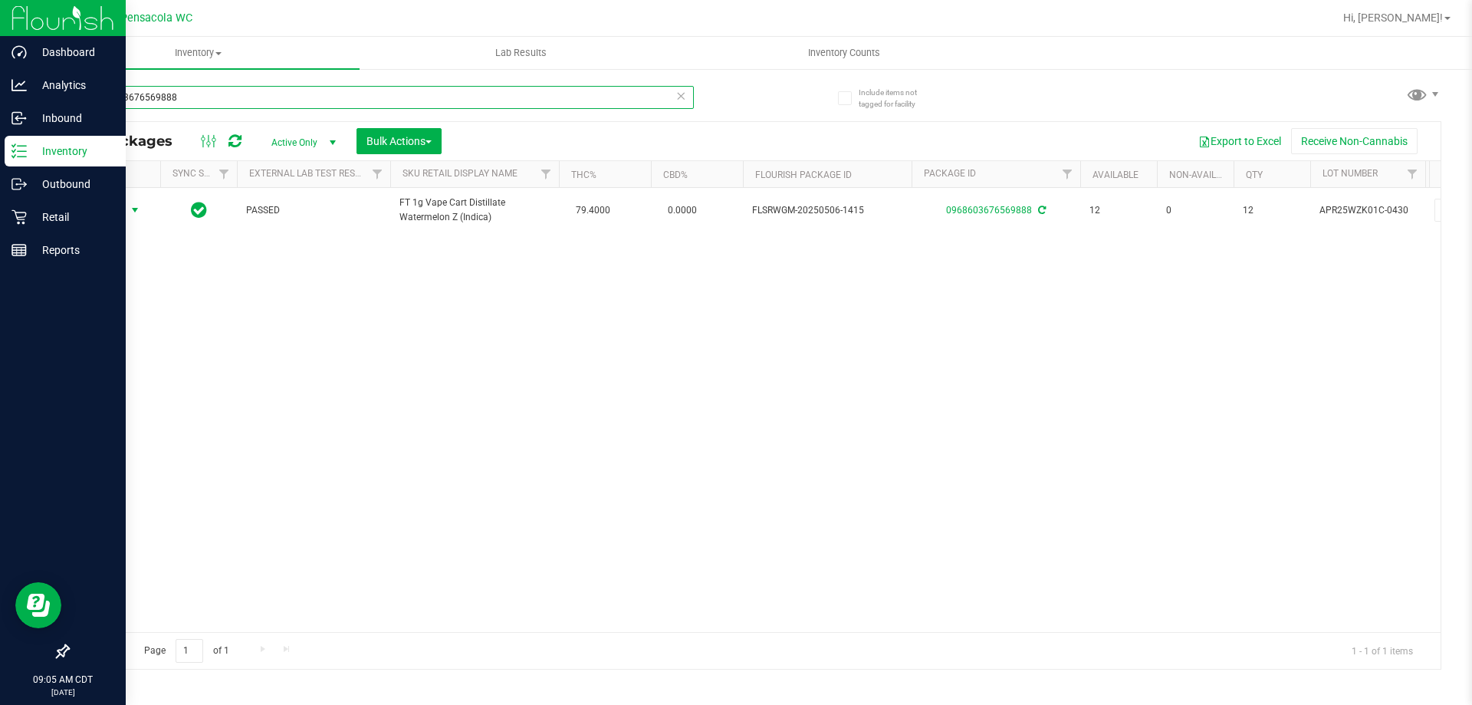
click at [479, 98] on input "0968603676569888" at bounding box center [380, 97] width 627 height 23
type input "0"
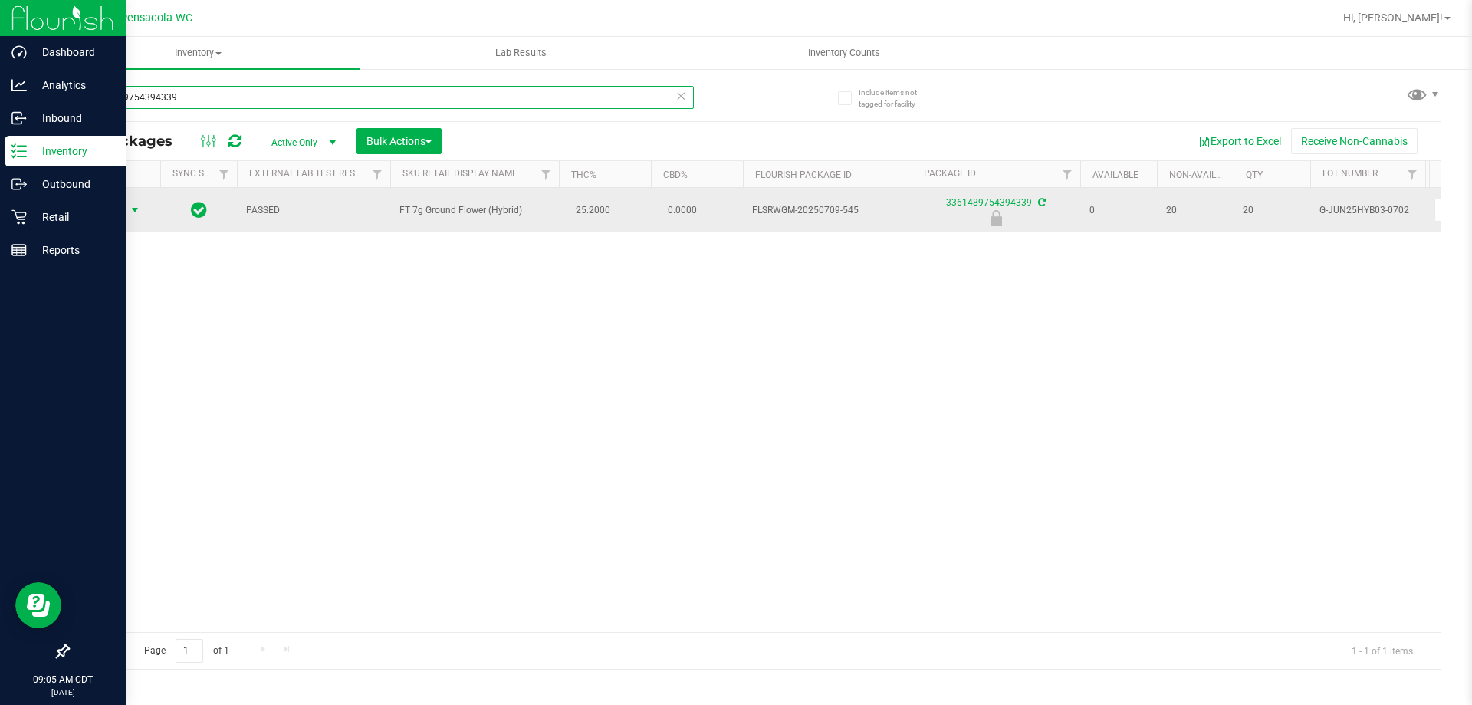
type input "3361489754394339"
click at [110, 213] on span "Action" at bounding box center [104, 209] width 41 height 21
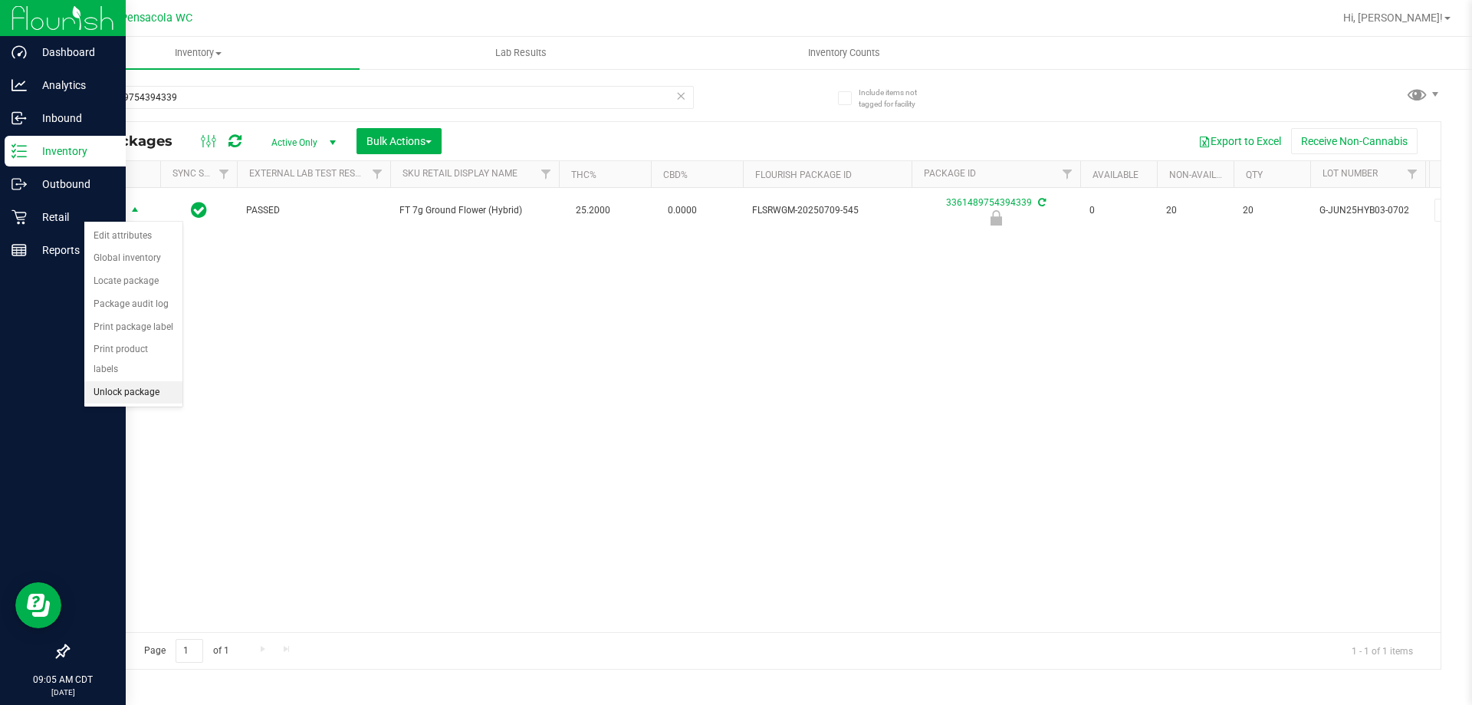
click at [153, 381] on li "Unlock package" at bounding box center [133, 392] width 98 height 23
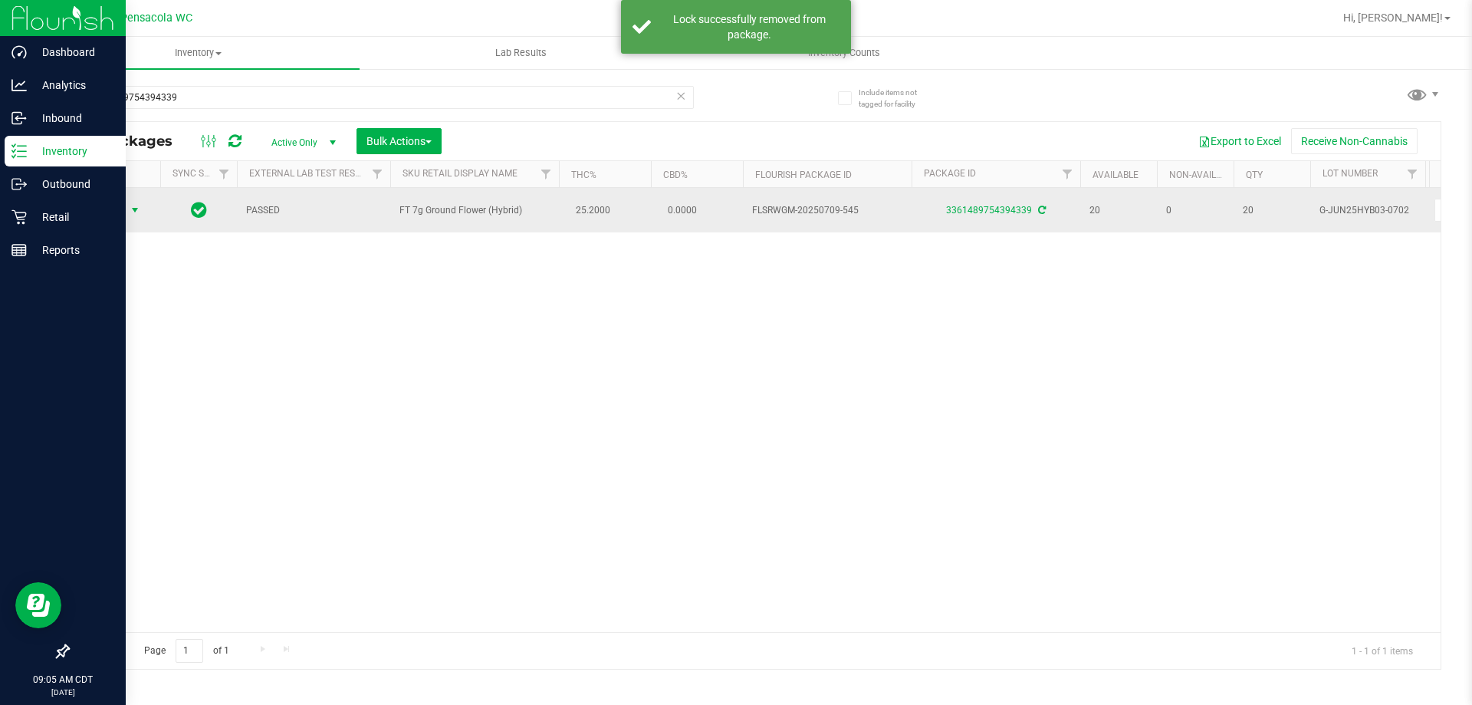
click at [110, 210] on span "Action" at bounding box center [104, 209] width 41 height 21
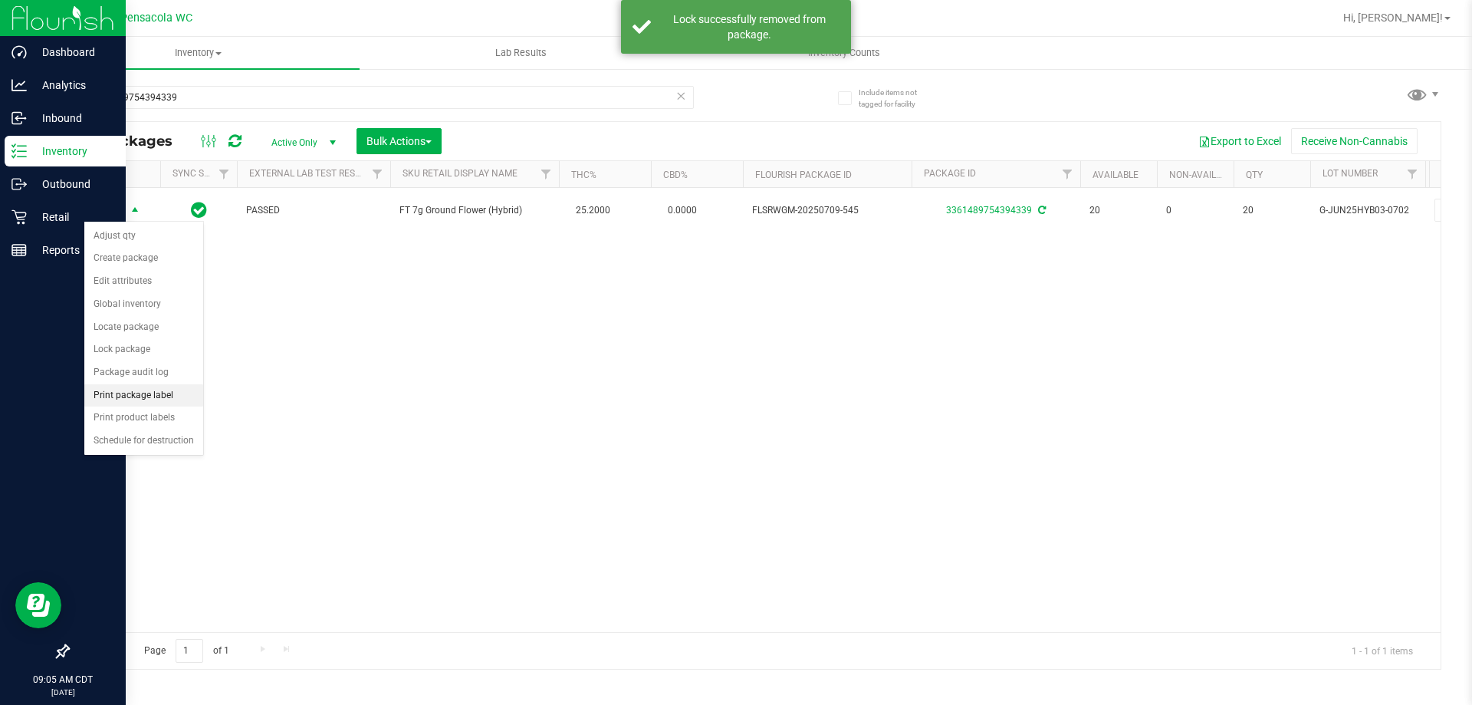
click at [146, 400] on li "Print package label" at bounding box center [143, 395] width 119 height 23
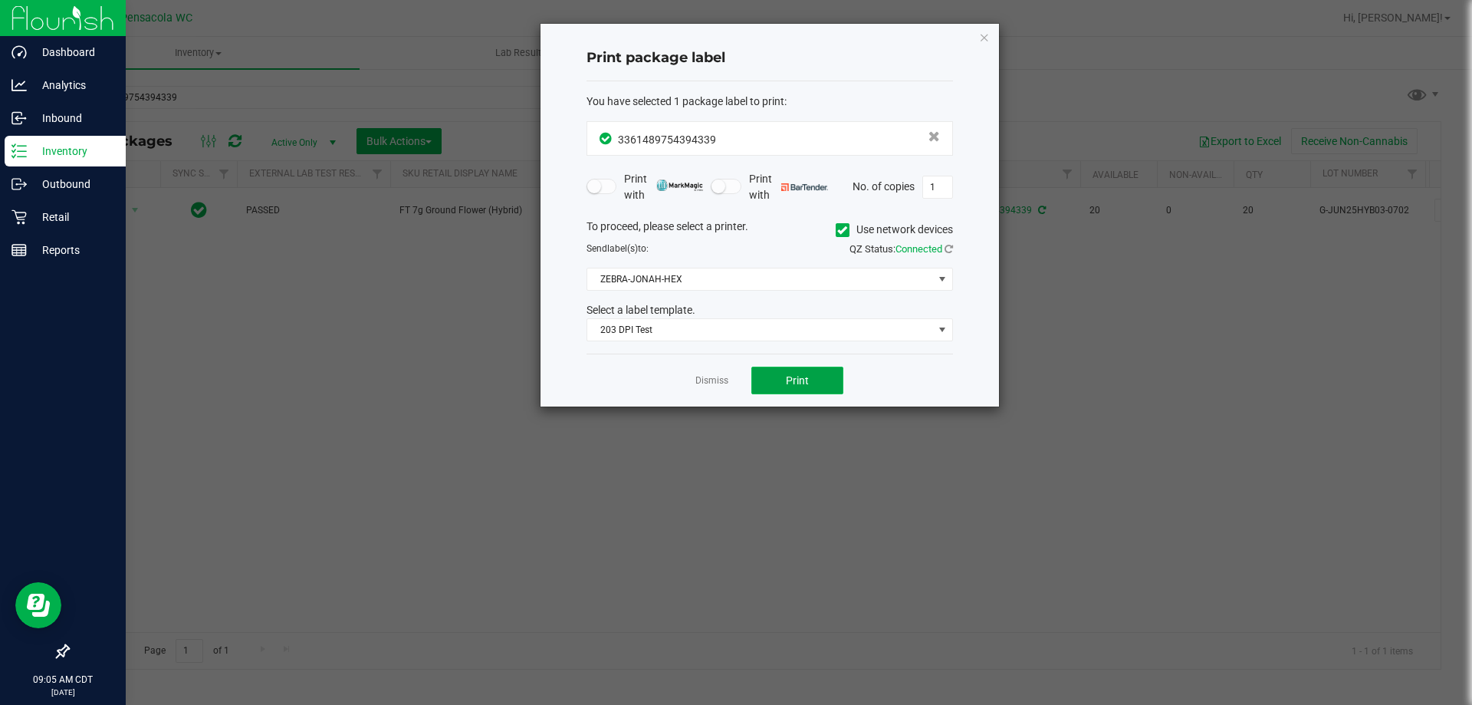
click at [788, 384] on span "Print" at bounding box center [797, 380] width 23 height 12
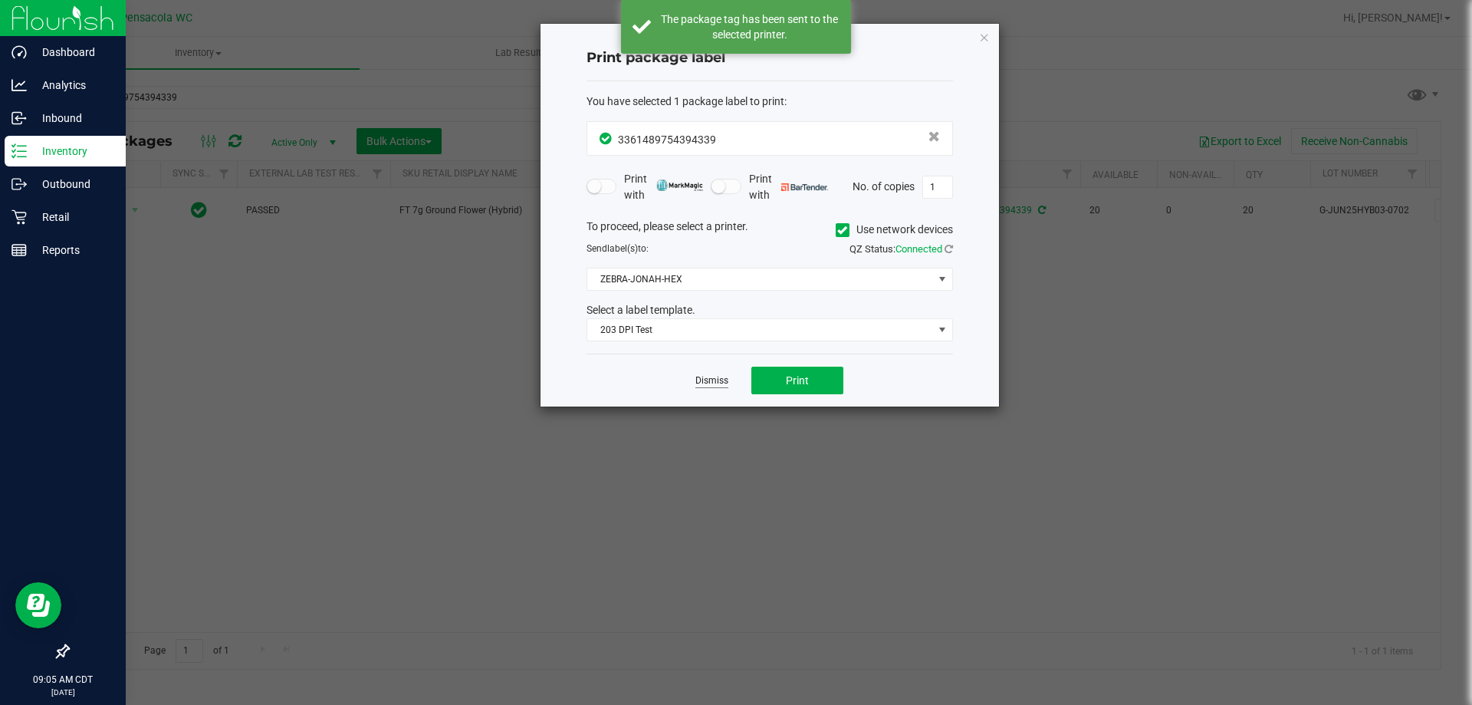
click at [715, 378] on link "Dismiss" at bounding box center [712, 380] width 33 height 13
